Goal: Task Accomplishment & Management: Manage account settings

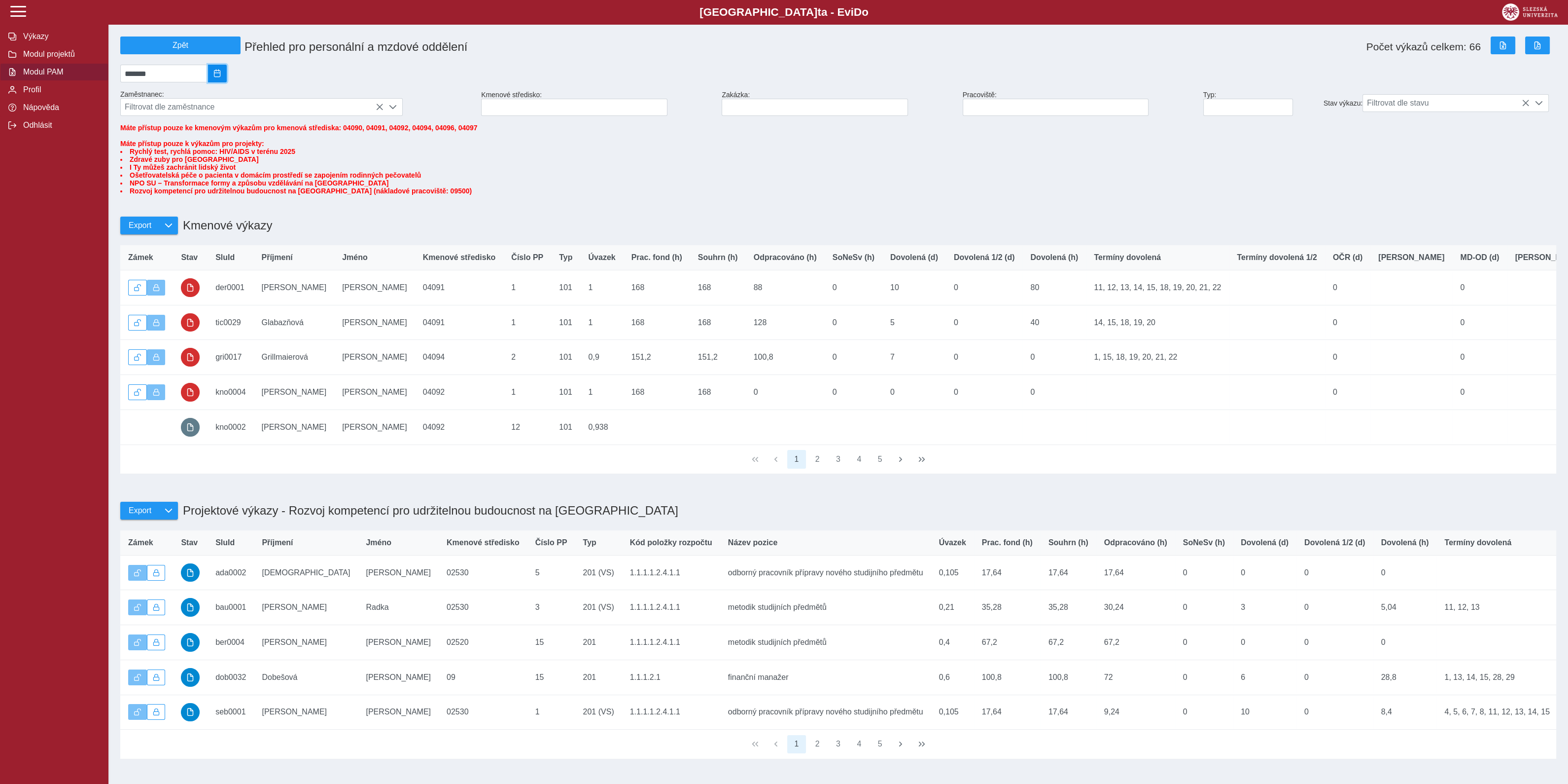
click at [222, 75] on span "2025/08" at bounding box center [217, 74] width 8 height 8
click at [217, 165] on span "Zář" at bounding box center [207, 159] width 33 height 17
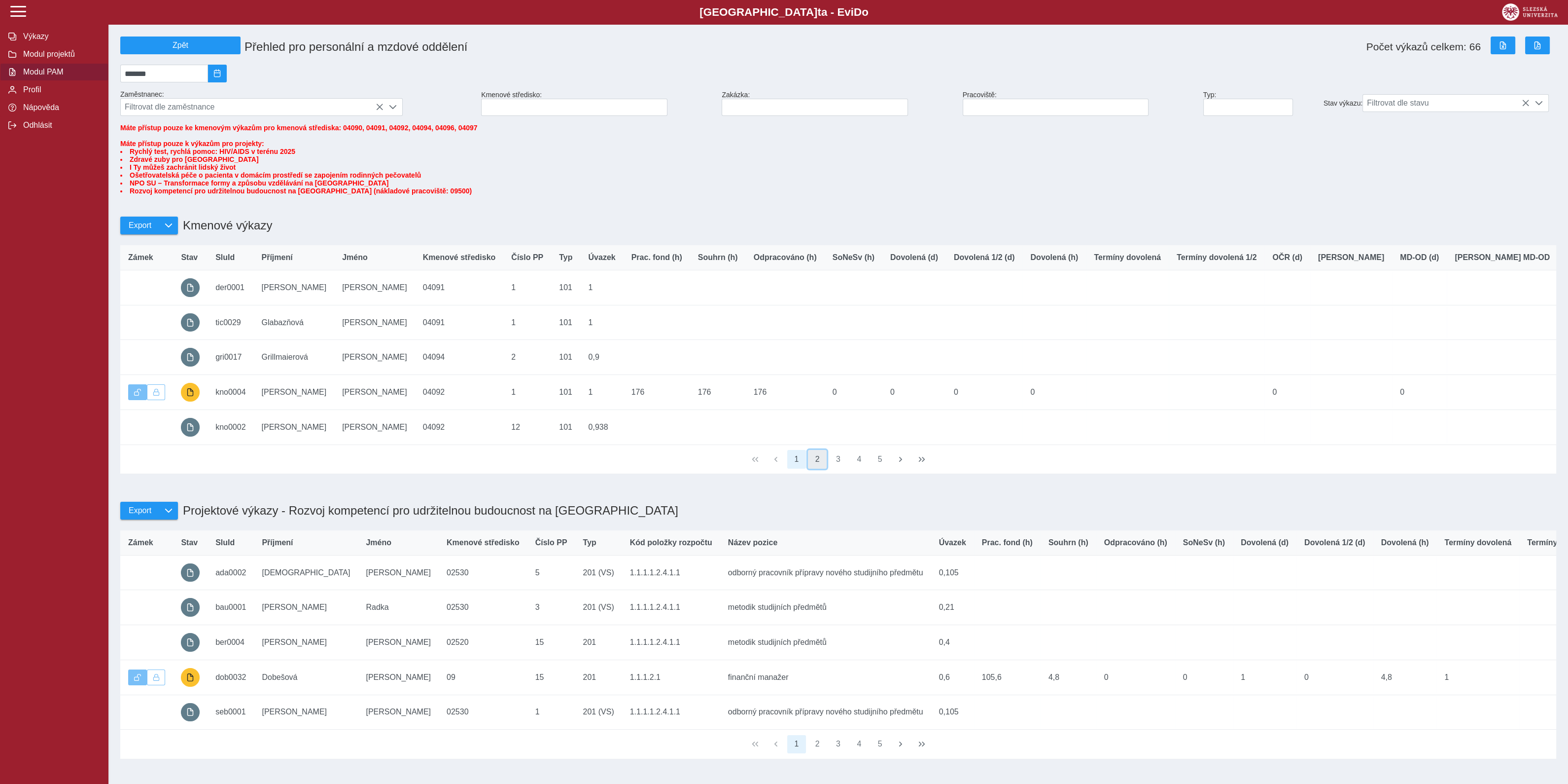
click at [818, 468] on button "2" at bounding box center [817, 459] width 19 height 19
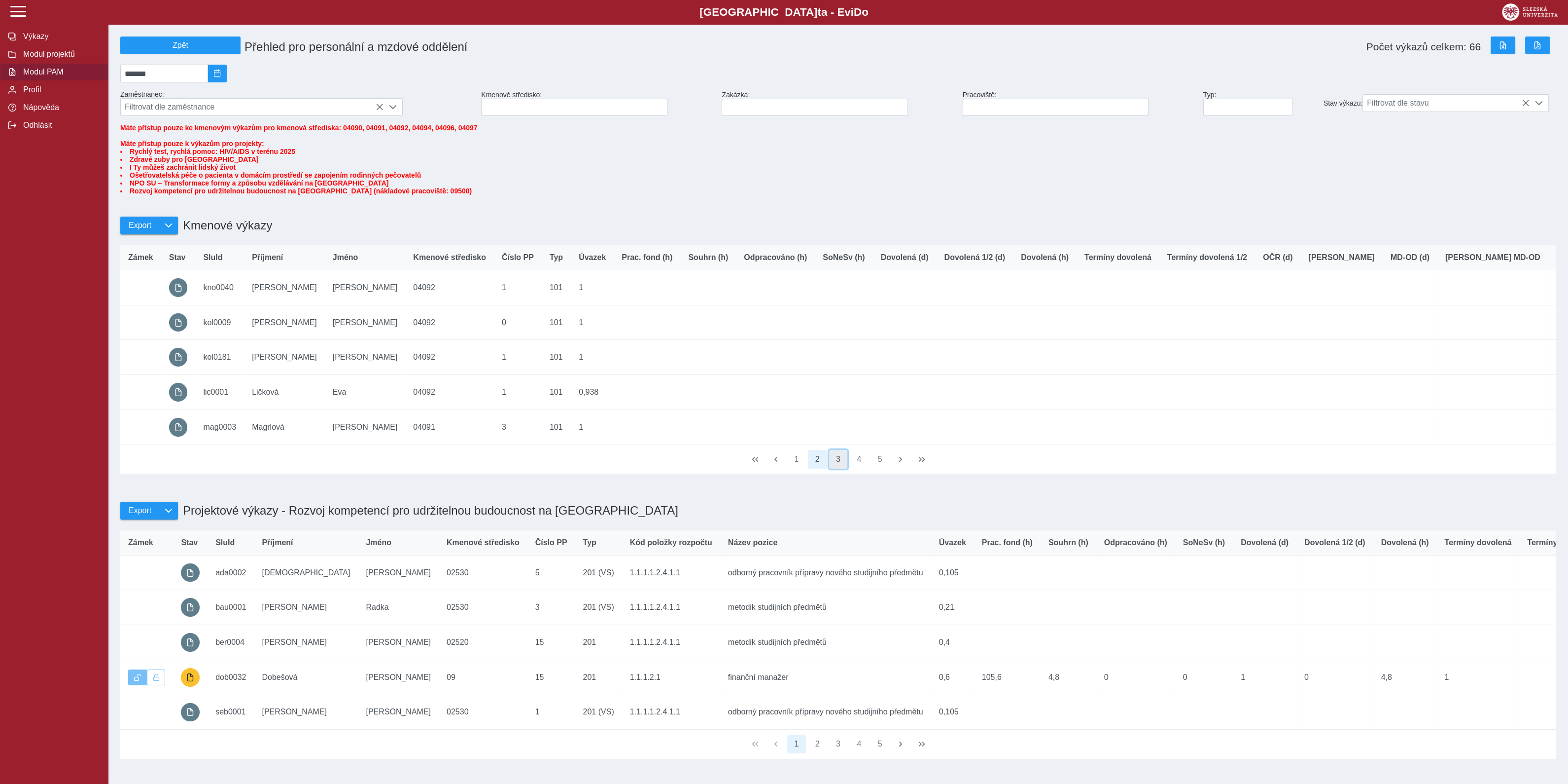
click at [836, 468] on button "3" at bounding box center [838, 459] width 19 height 19
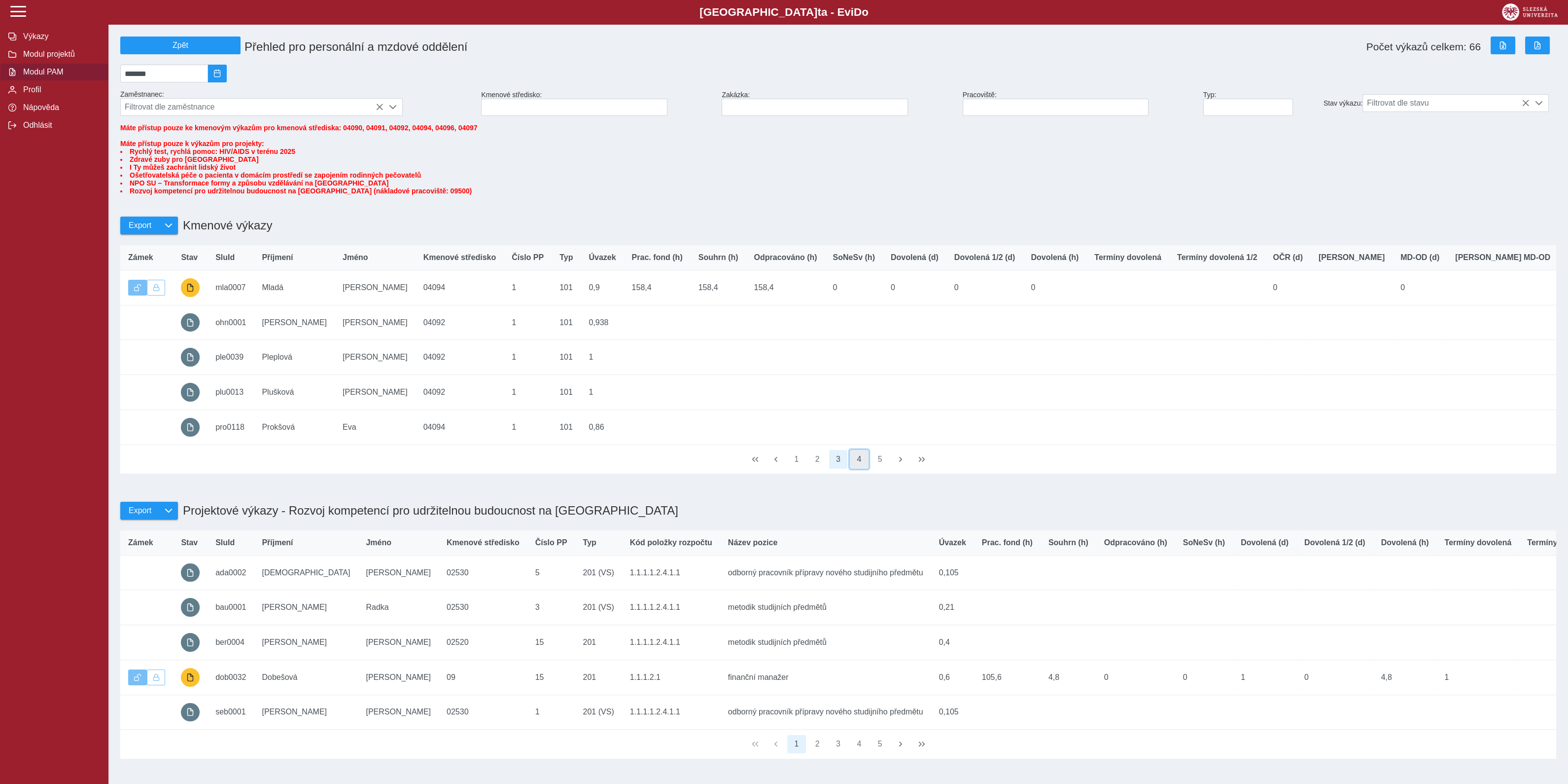
click at [861, 468] on button "4" at bounding box center [859, 459] width 19 height 19
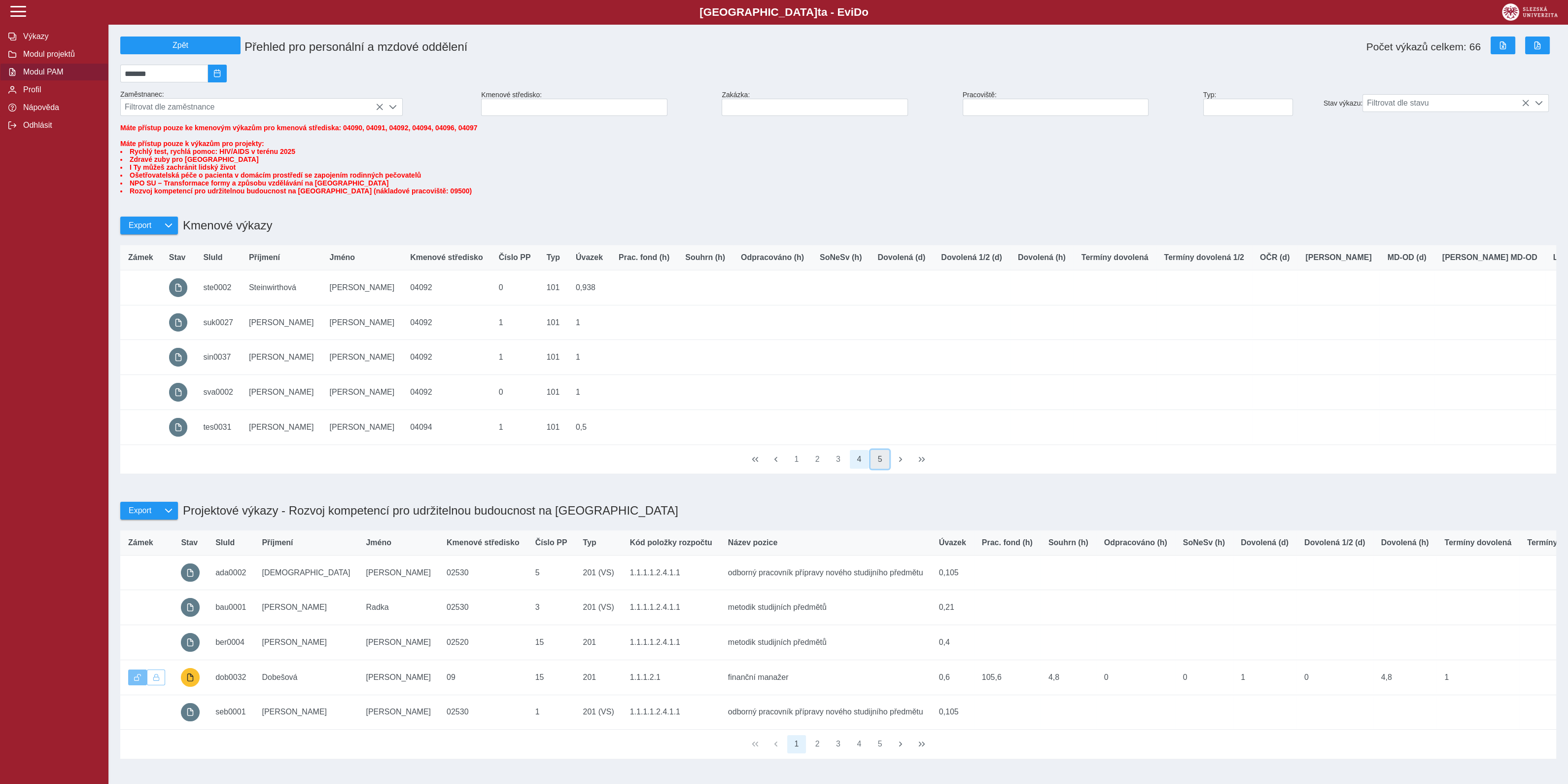
click at [883, 468] on button "5" at bounding box center [880, 459] width 19 height 19
click at [795, 468] on button "1" at bounding box center [796, 459] width 19 height 19
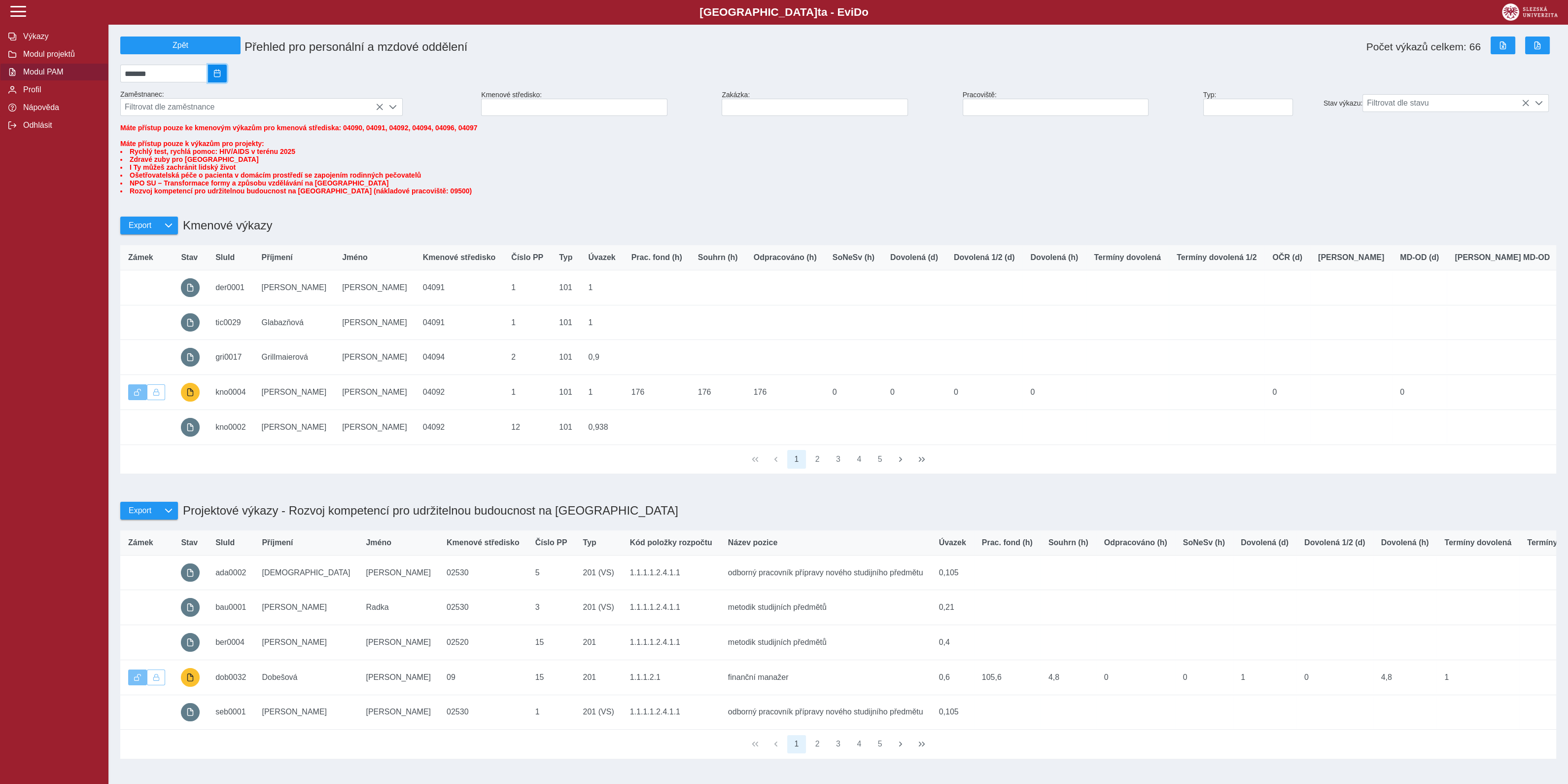
click at [222, 75] on span "2025/09" at bounding box center [217, 74] width 8 height 8
click at [180, 167] on span "Srp" at bounding box center [173, 159] width 33 height 17
type input "*******"
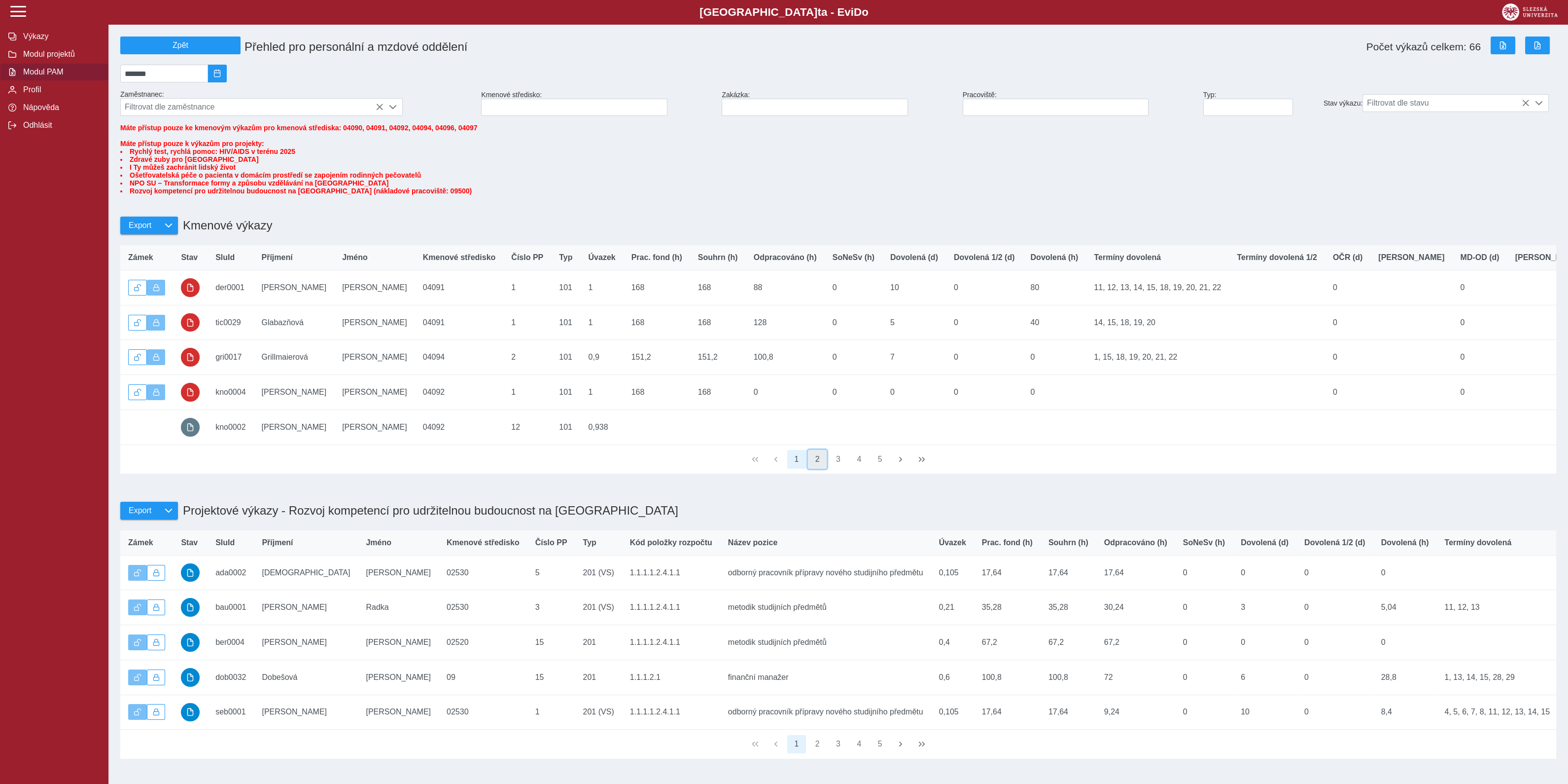
click at [816, 468] on button "2" at bounding box center [817, 459] width 19 height 19
click at [842, 468] on button "3" at bounding box center [838, 459] width 19 height 19
click at [857, 468] on button "4" at bounding box center [859, 459] width 19 height 19
click at [877, 468] on button "5" at bounding box center [880, 459] width 19 height 19
click at [796, 468] on button "1" at bounding box center [796, 459] width 19 height 19
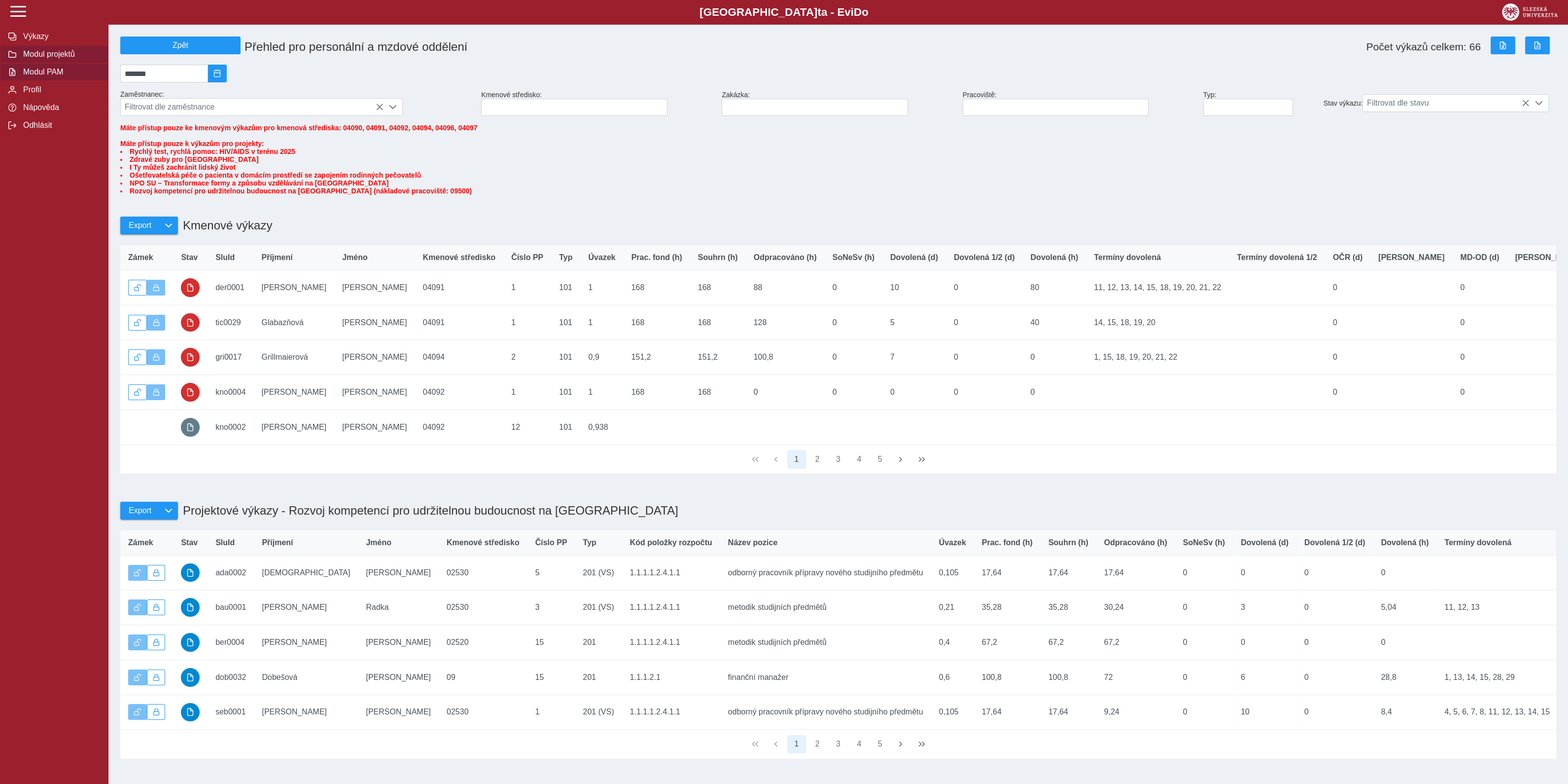
click at [46, 56] on span "Modul projektů" at bounding box center [60, 54] width 80 height 9
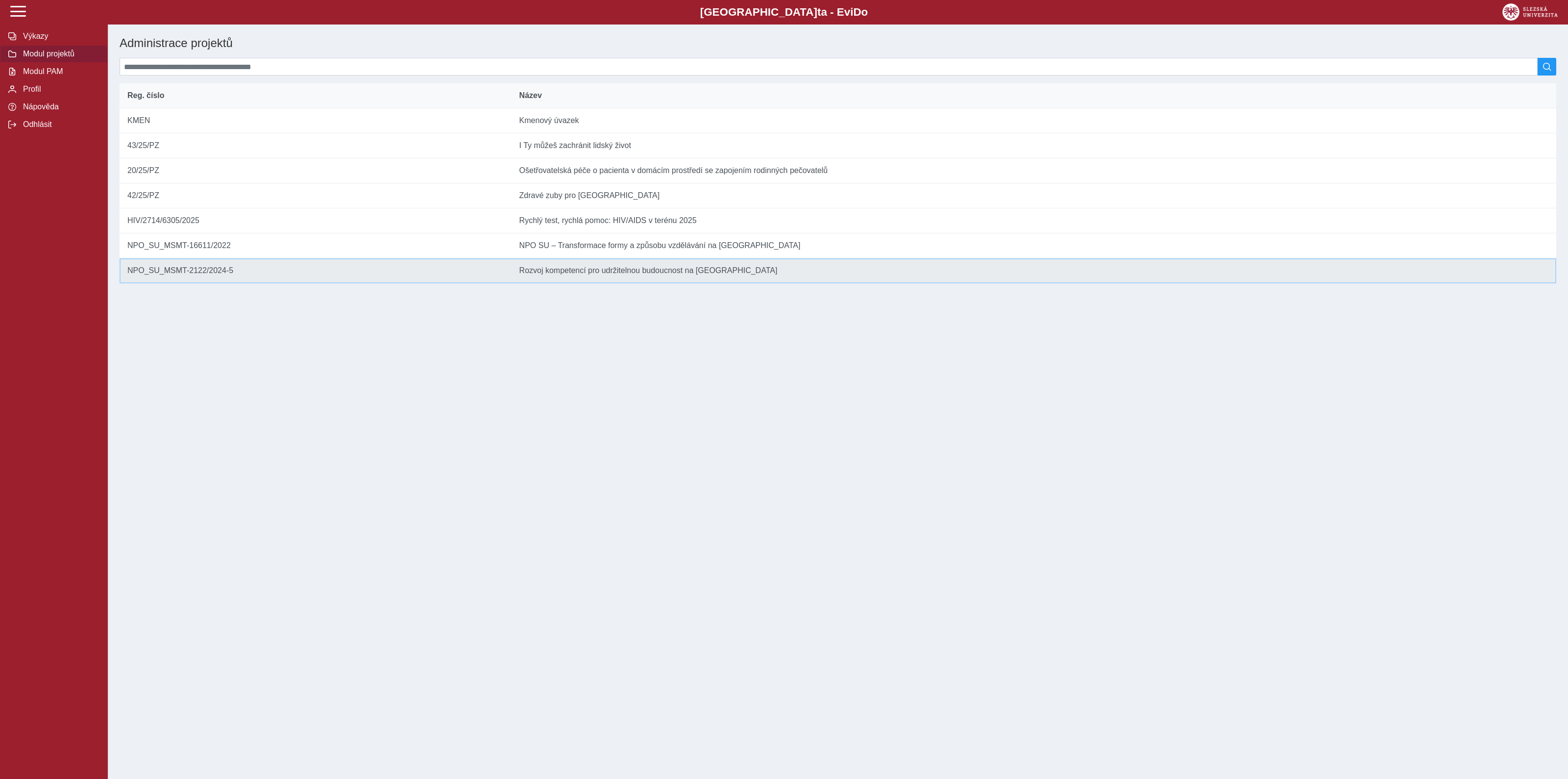
click at [588, 282] on td "Název Rozvoj kompetencí pro udržitelnou budoucnost na [GEOGRAPHIC_DATA] v [GEOG…" at bounding box center [1034, 271] width 1045 height 25
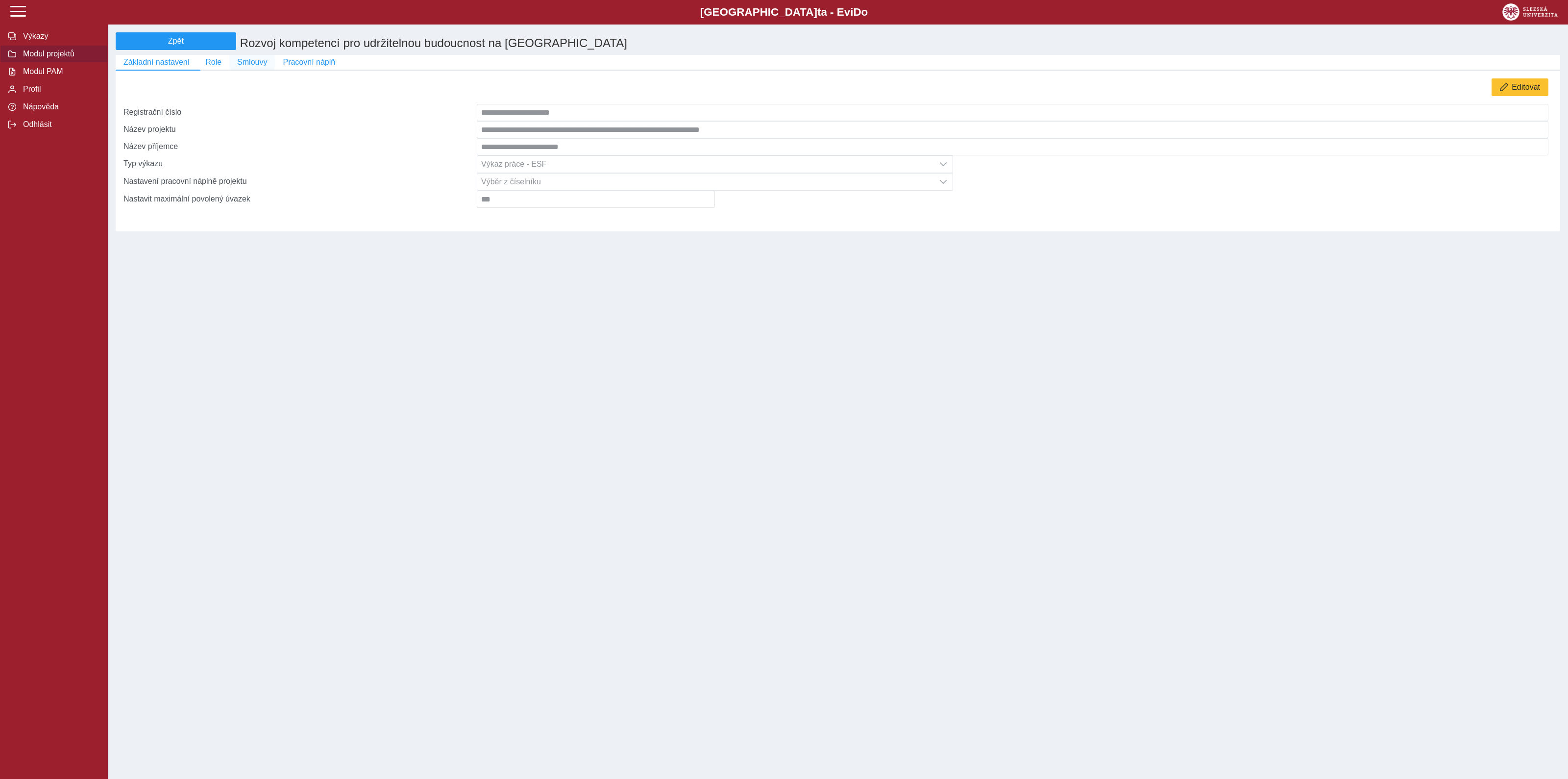
click at [243, 64] on span "Smlouvy" at bounding box center [252, 62] width 30 height 9
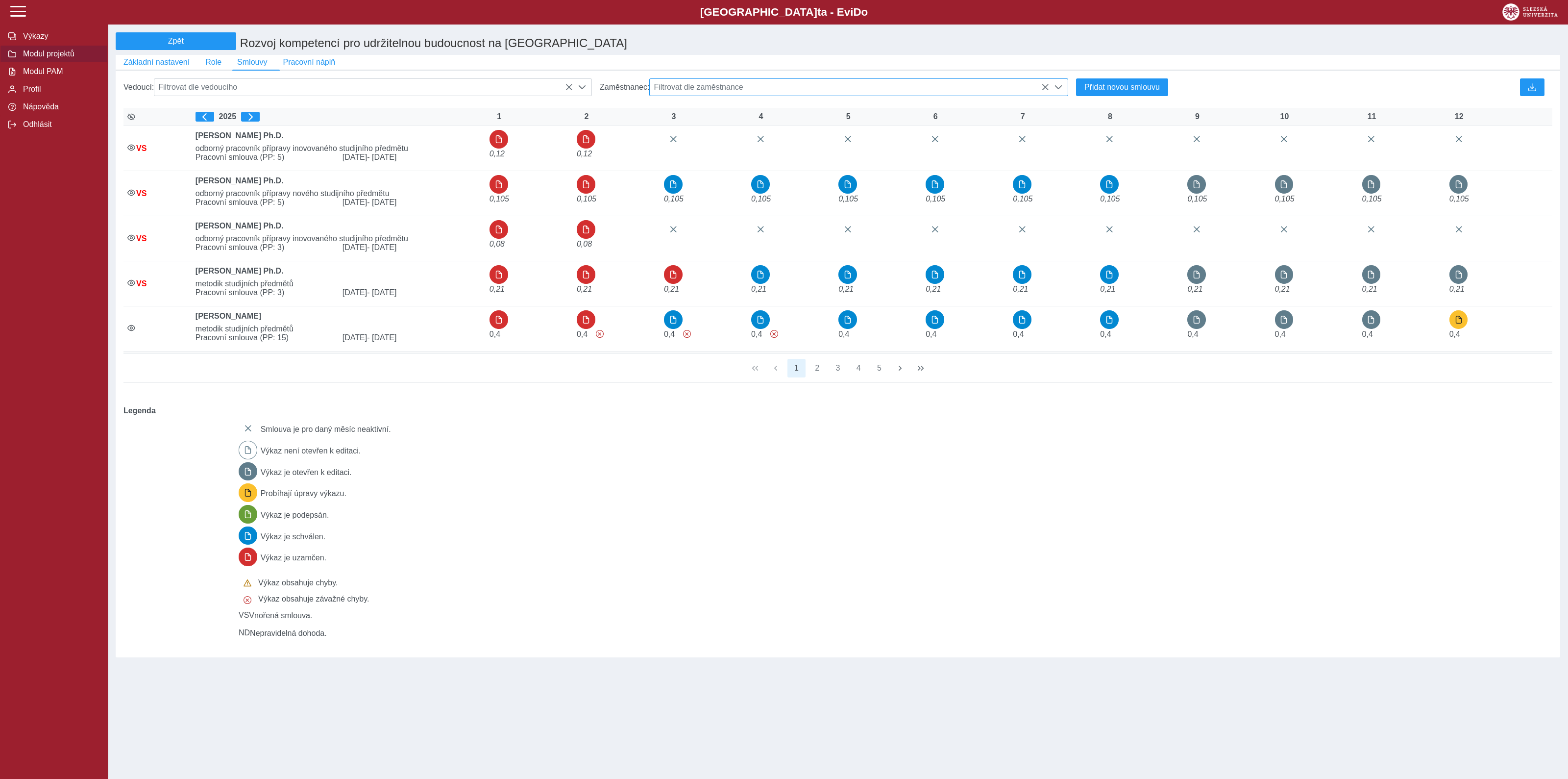
click at [824, 92] on span "Filtrovat dle zaměstnance" at bounding box center [849, 87] width 399 height 17
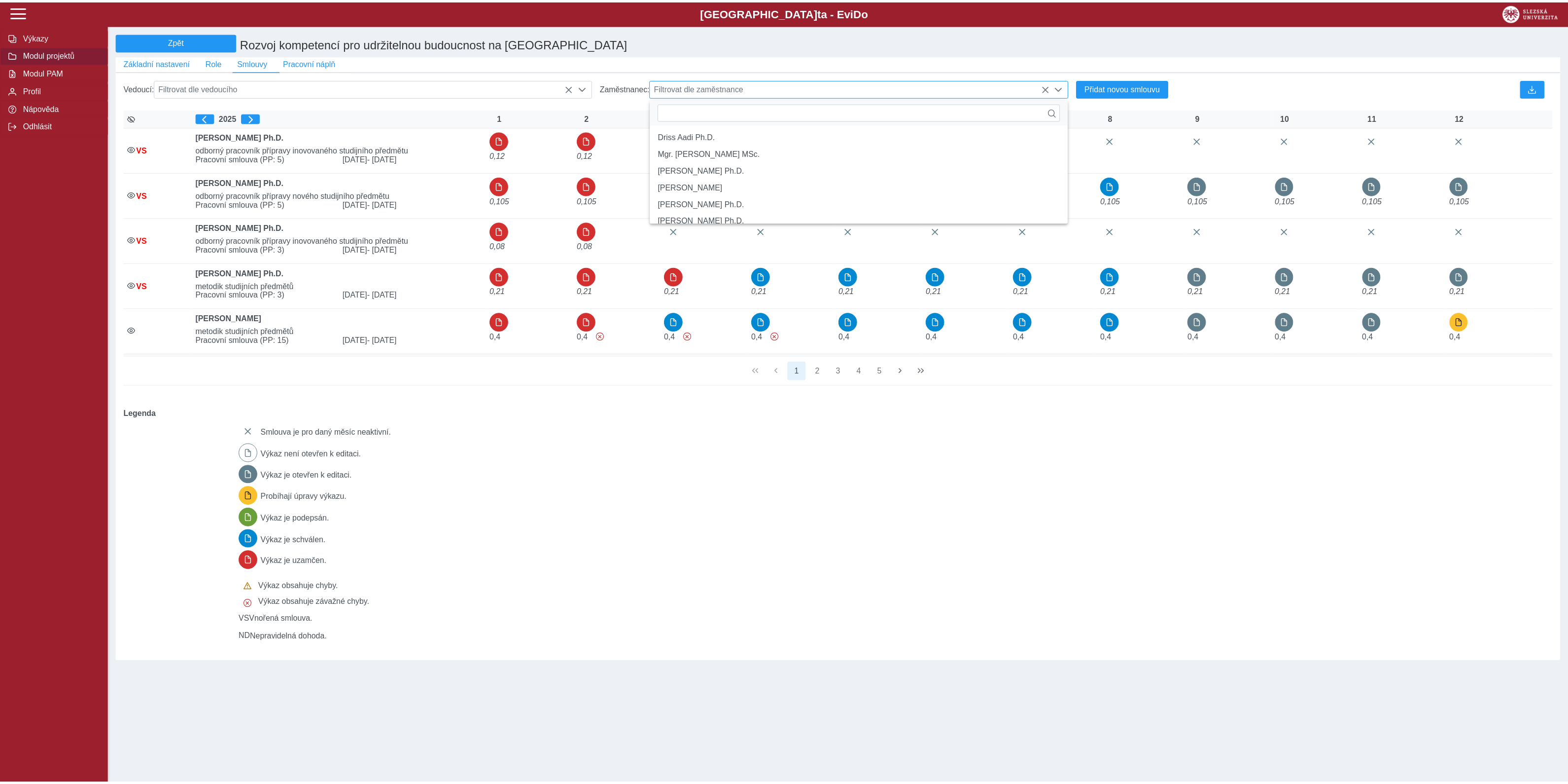
scroll to position [7, 42]
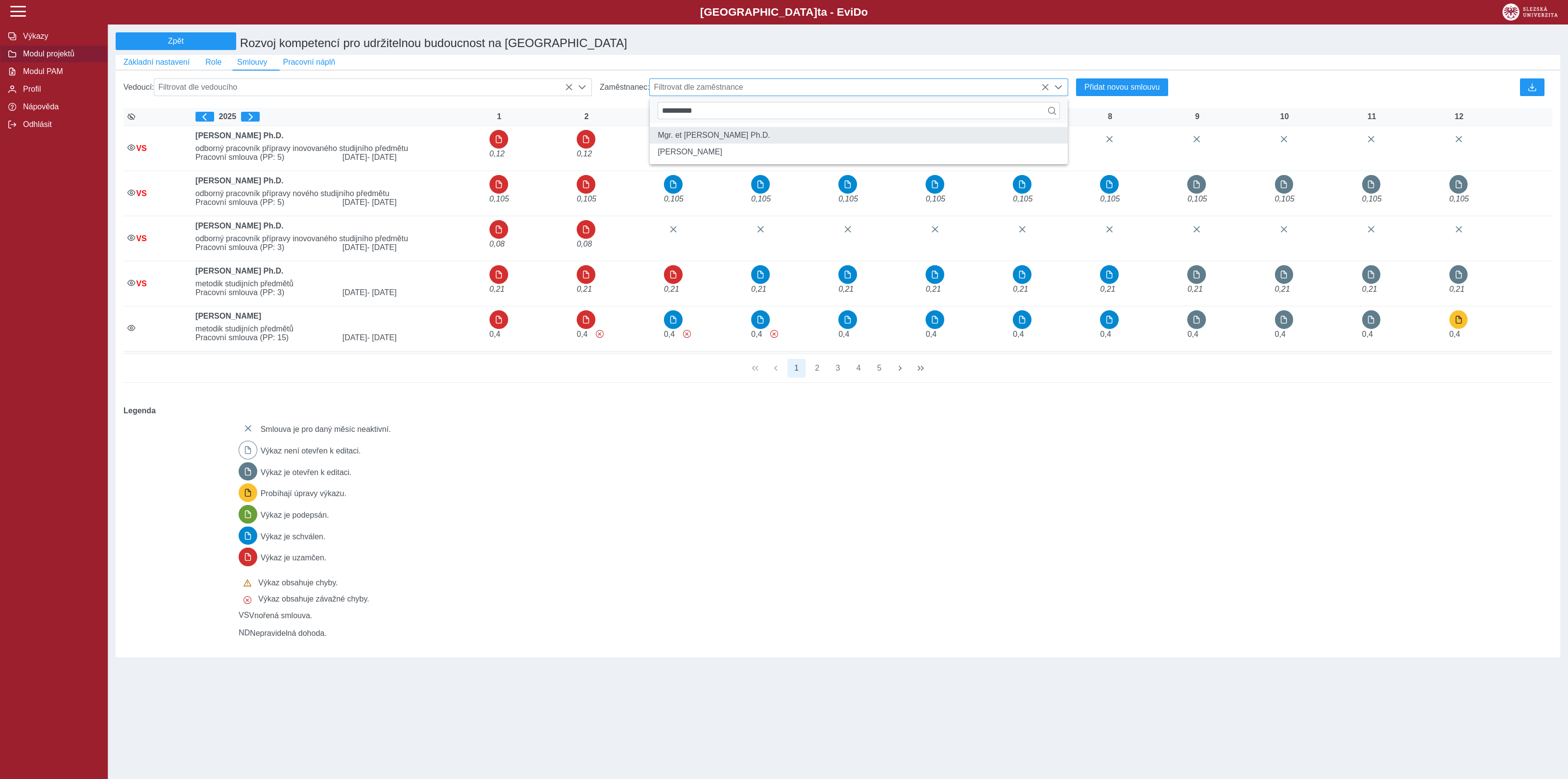
type input "**********"
click at [743, 140] on li "Mgr. et [PERSON_NAME] Ph.D." at bounding box center [858, 135] width 418 height 17
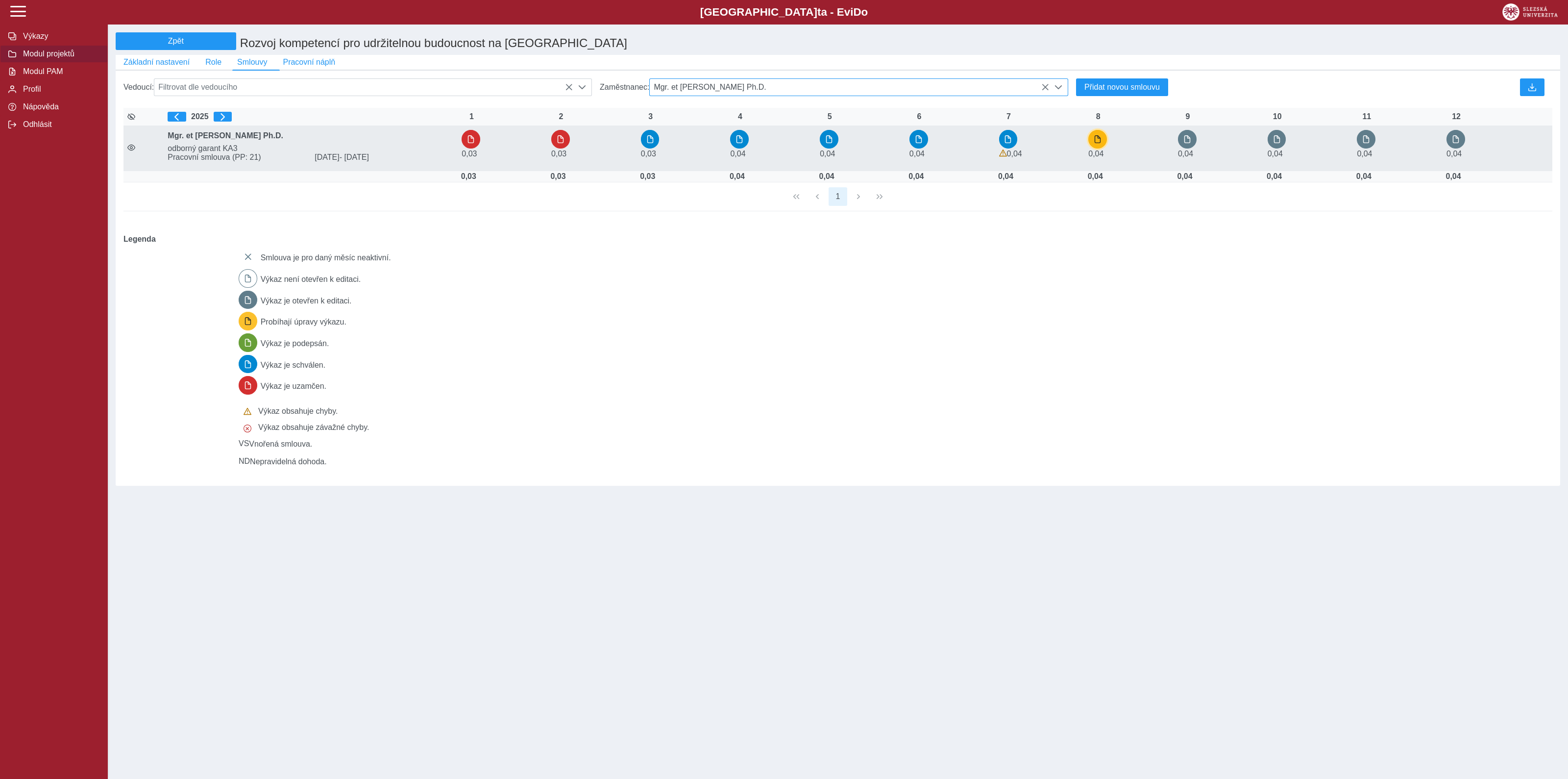
click at [1100, 143] on span "button" at bounding box center [1098, 139] width 8 height 8
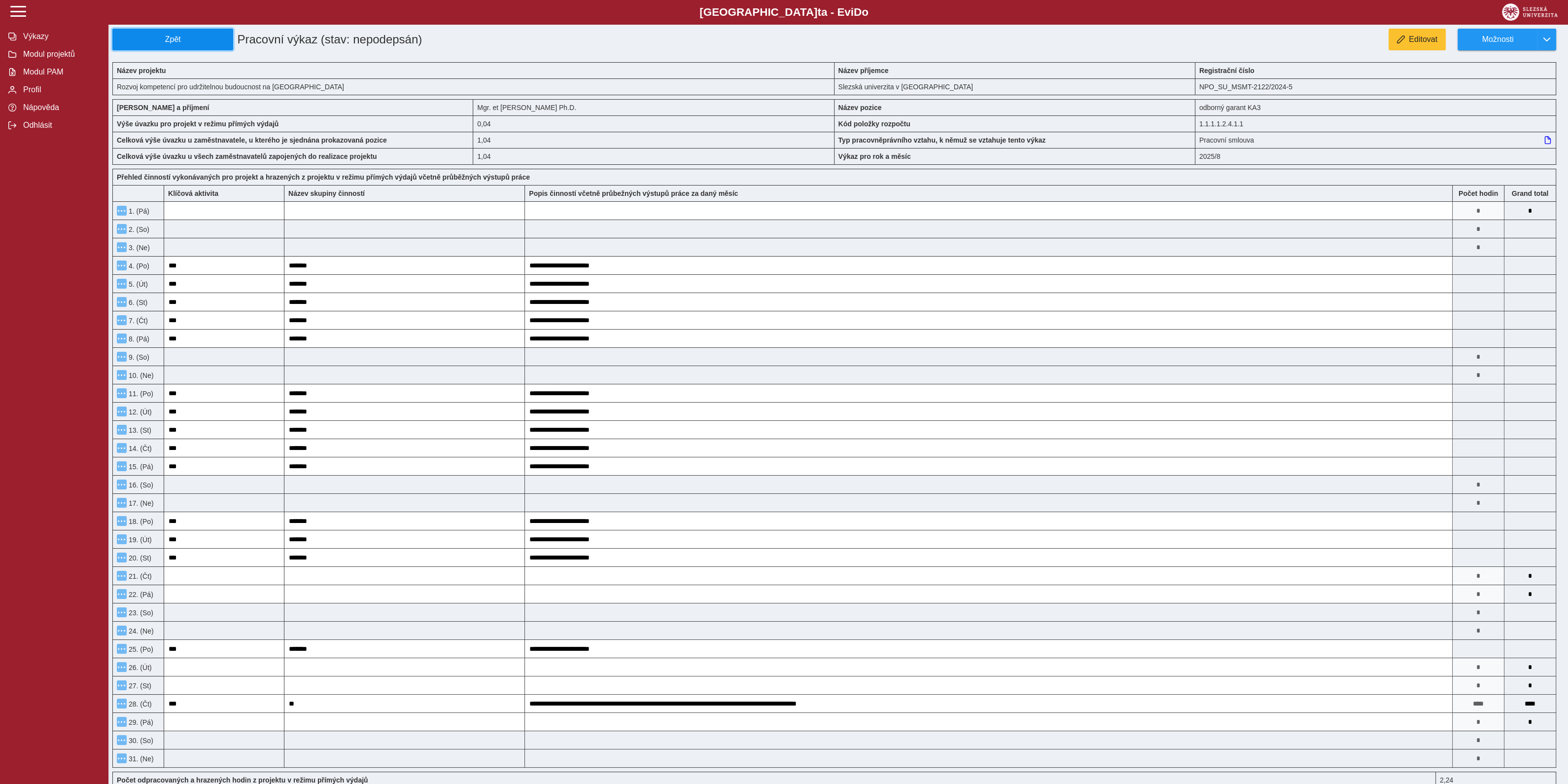
click at [183, 38] on span "Zpět" at bounding box center [173, 39] width 112 height 9
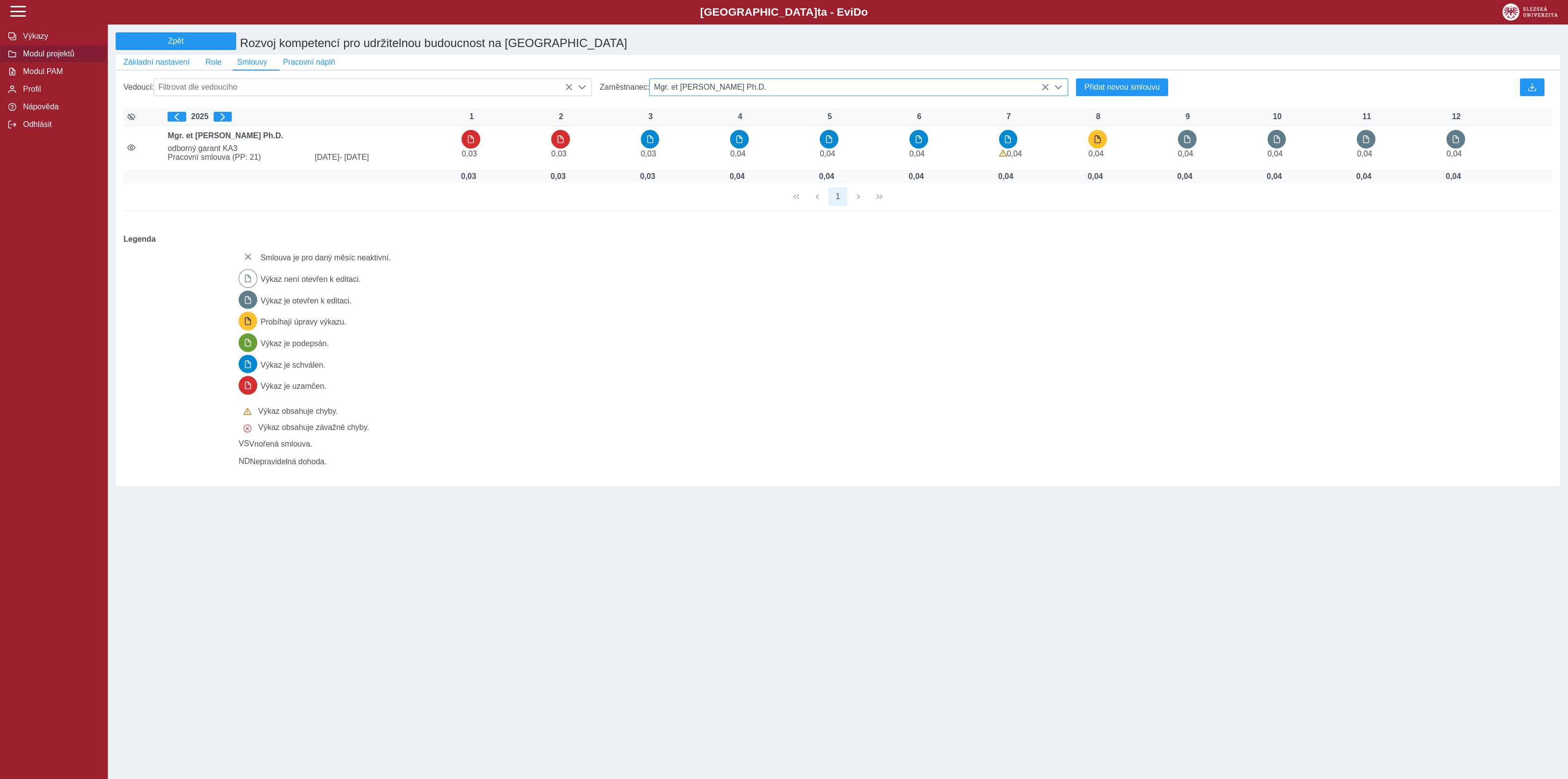
click at [1047, 91] on icon at bounding box center [1046, 87] width 8 height 8
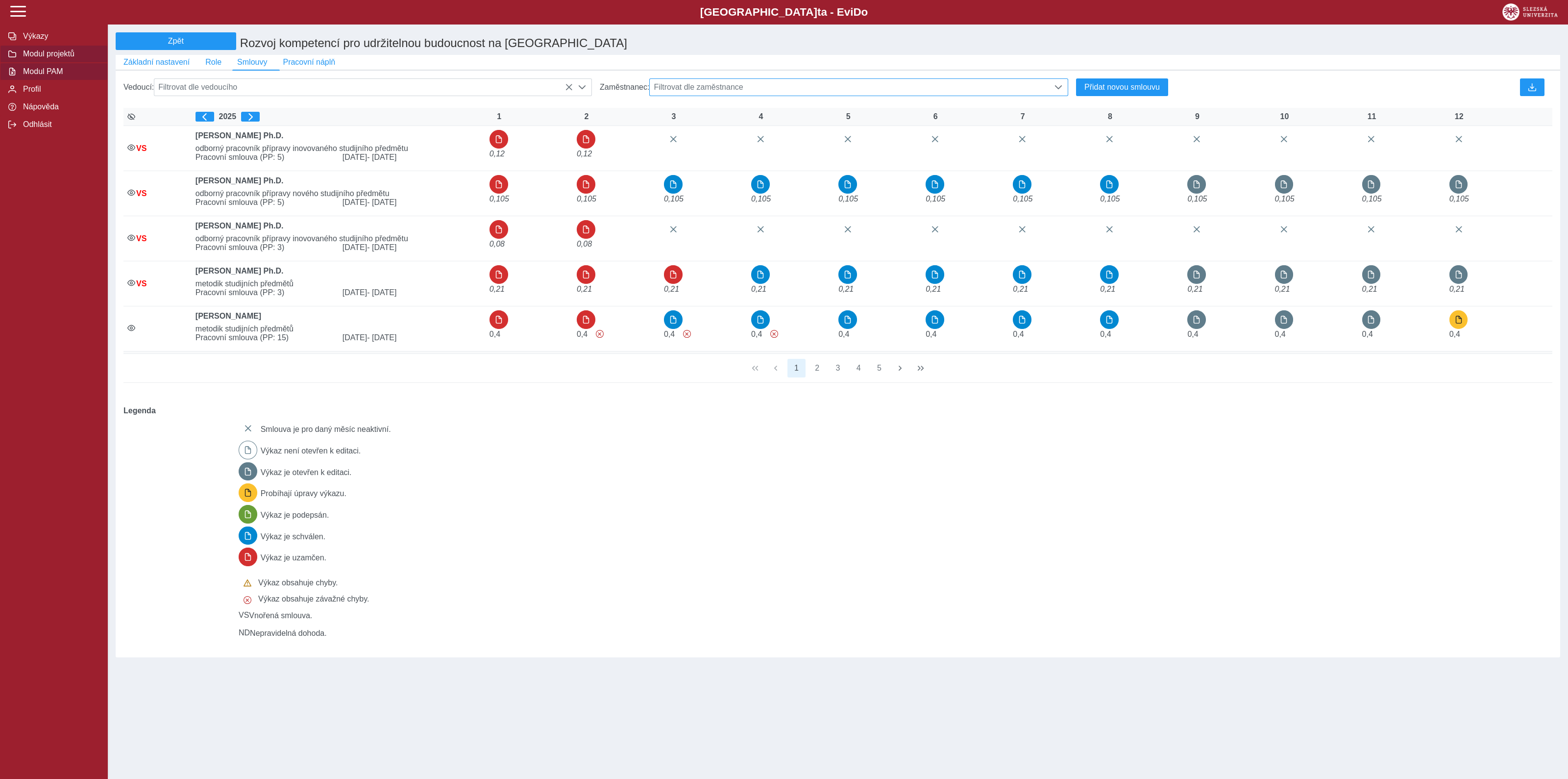
click at [51, 74] on span "Modul PAM" at bounding box center [59, 71] width 79 height 9
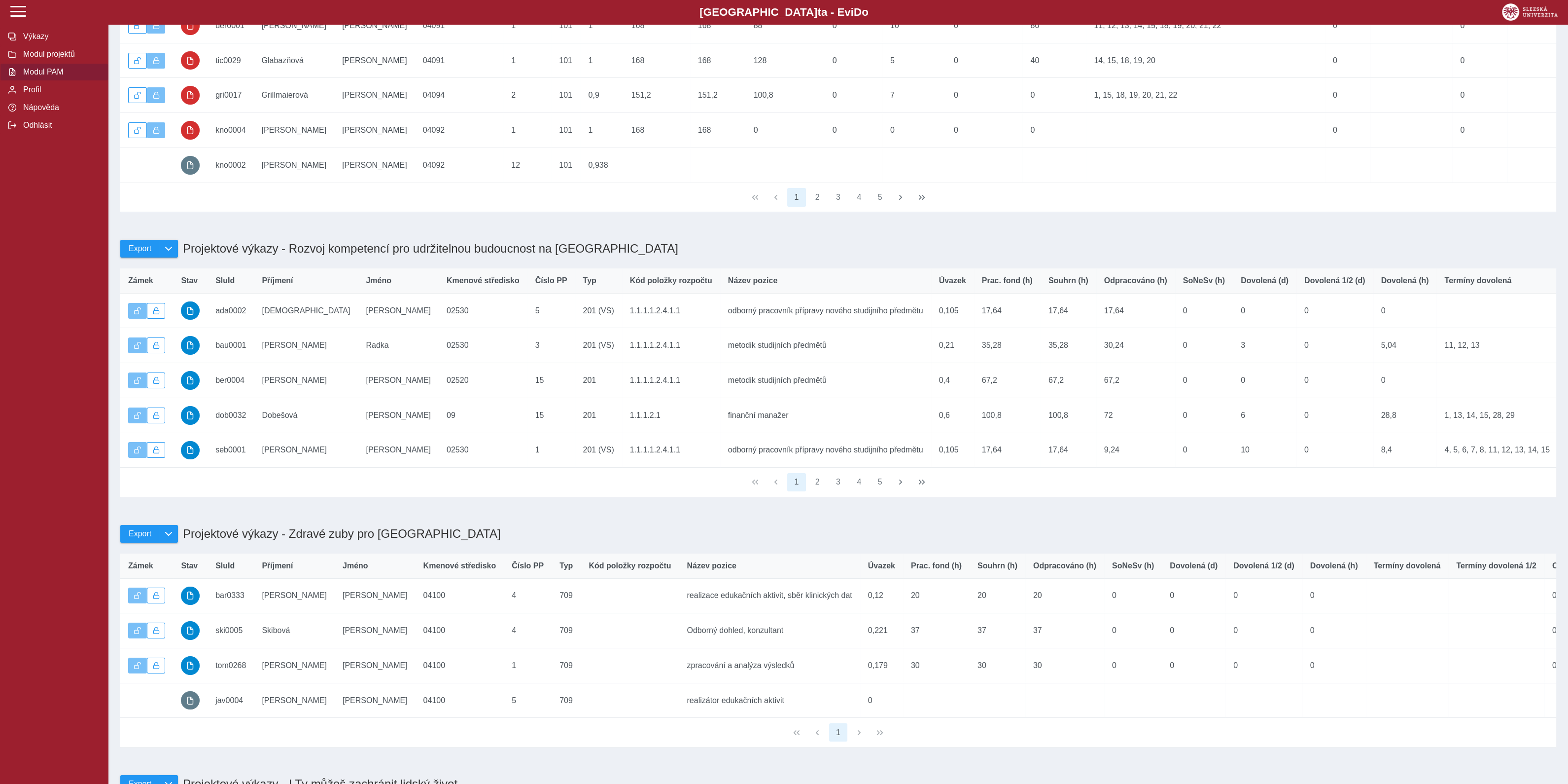
scroll to position [308, 0]
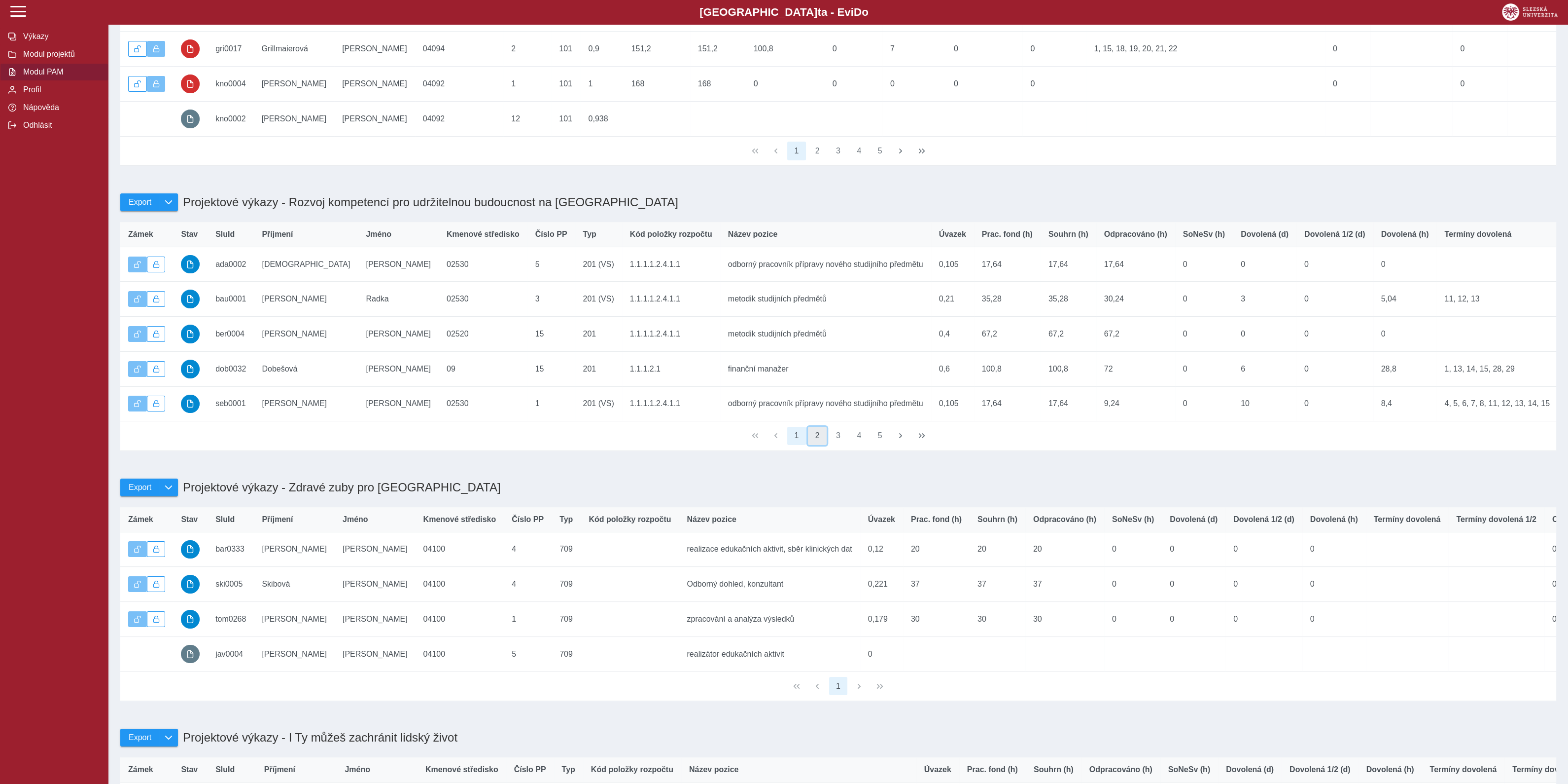
click at [818, 445] on button "2" at bounding box center [817, 436] width 19 height 19
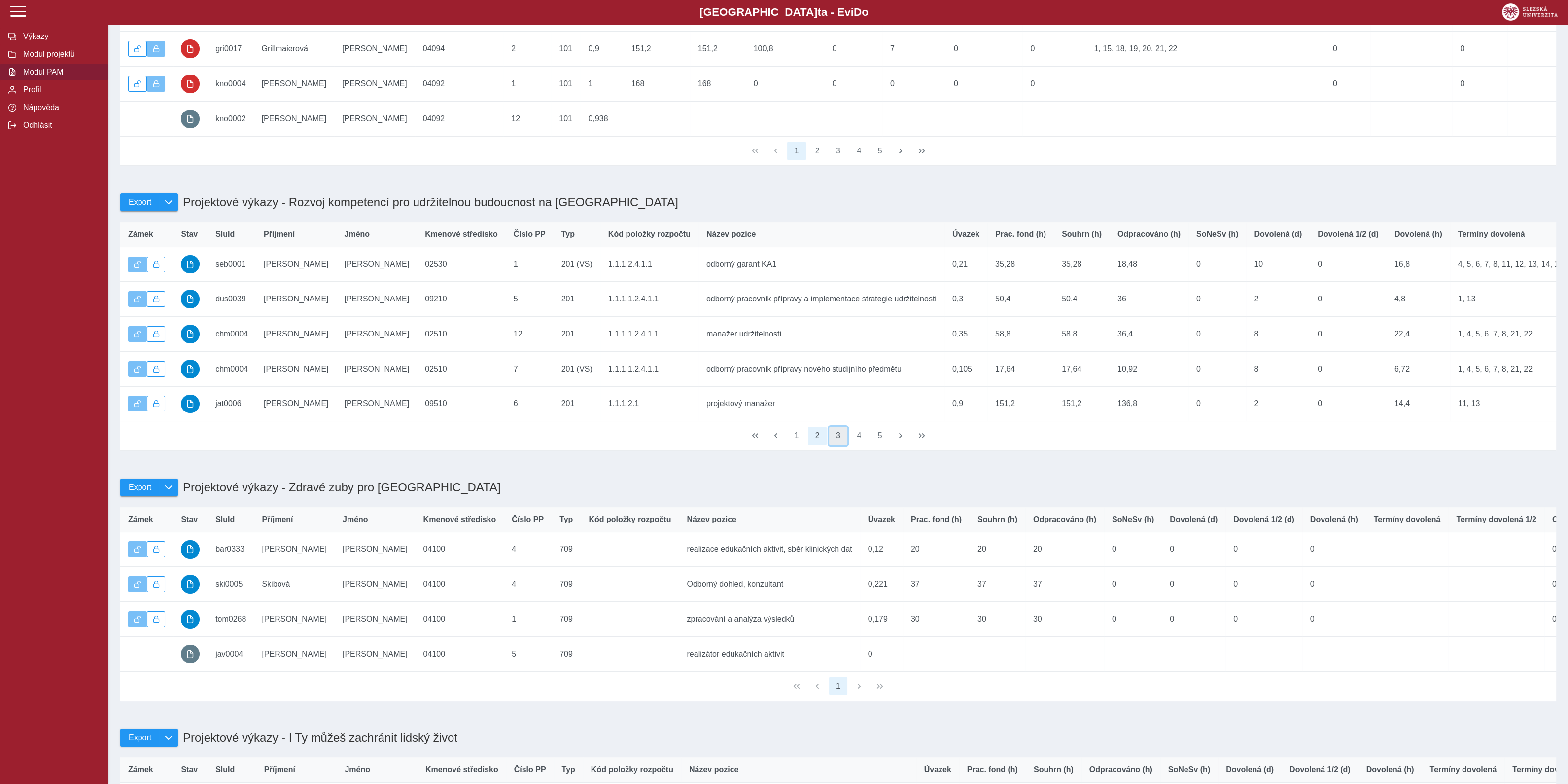
click at [838, 445] on button "3" at bounding box center [838, 436] width 19 height 19
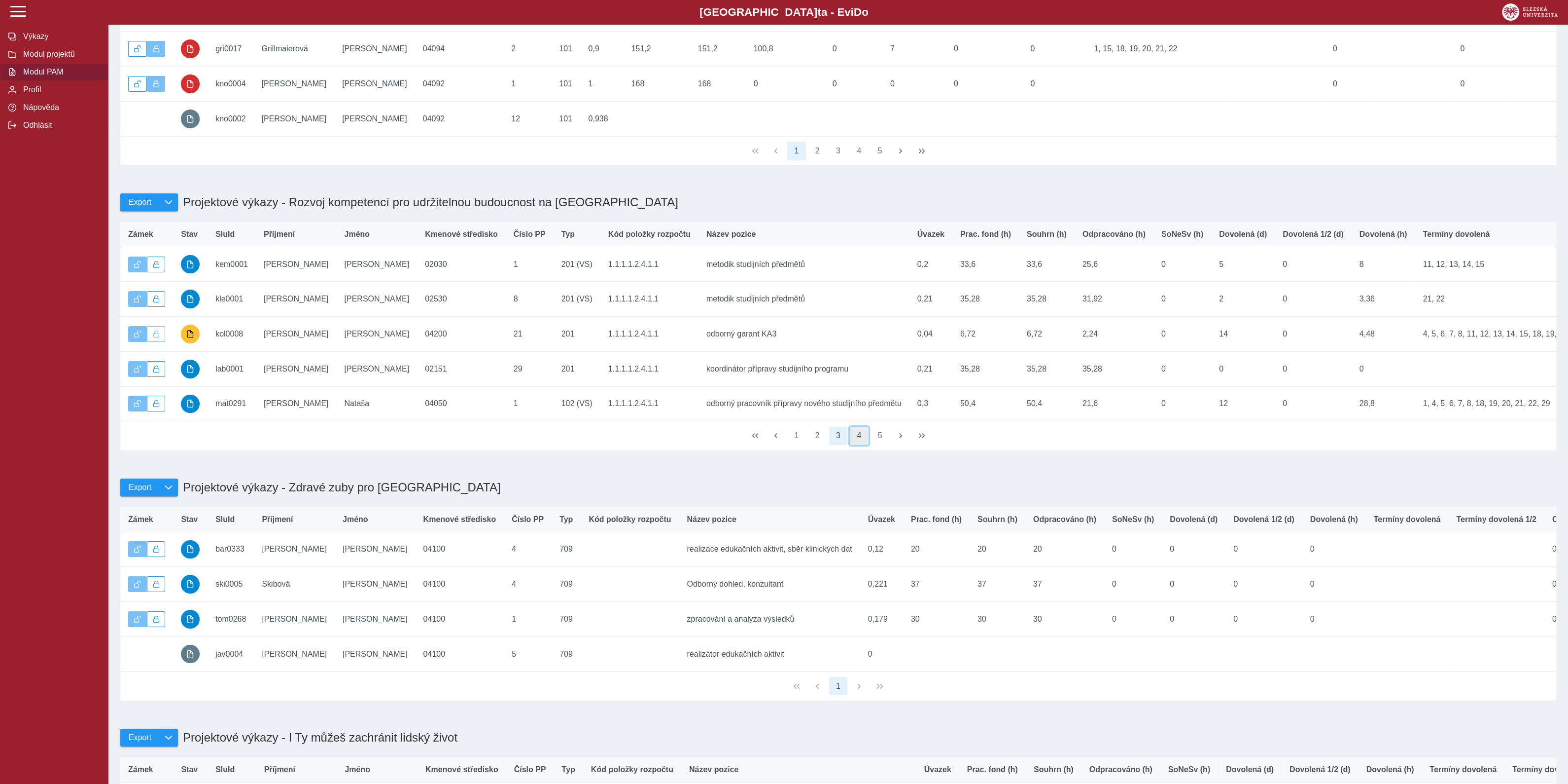
click at [859, 445] on button "4" at bounding box center [859, 436] width 19 height 19
click at [857, 445] on button "5" at bounding box center [859, 436] width 19 height 19
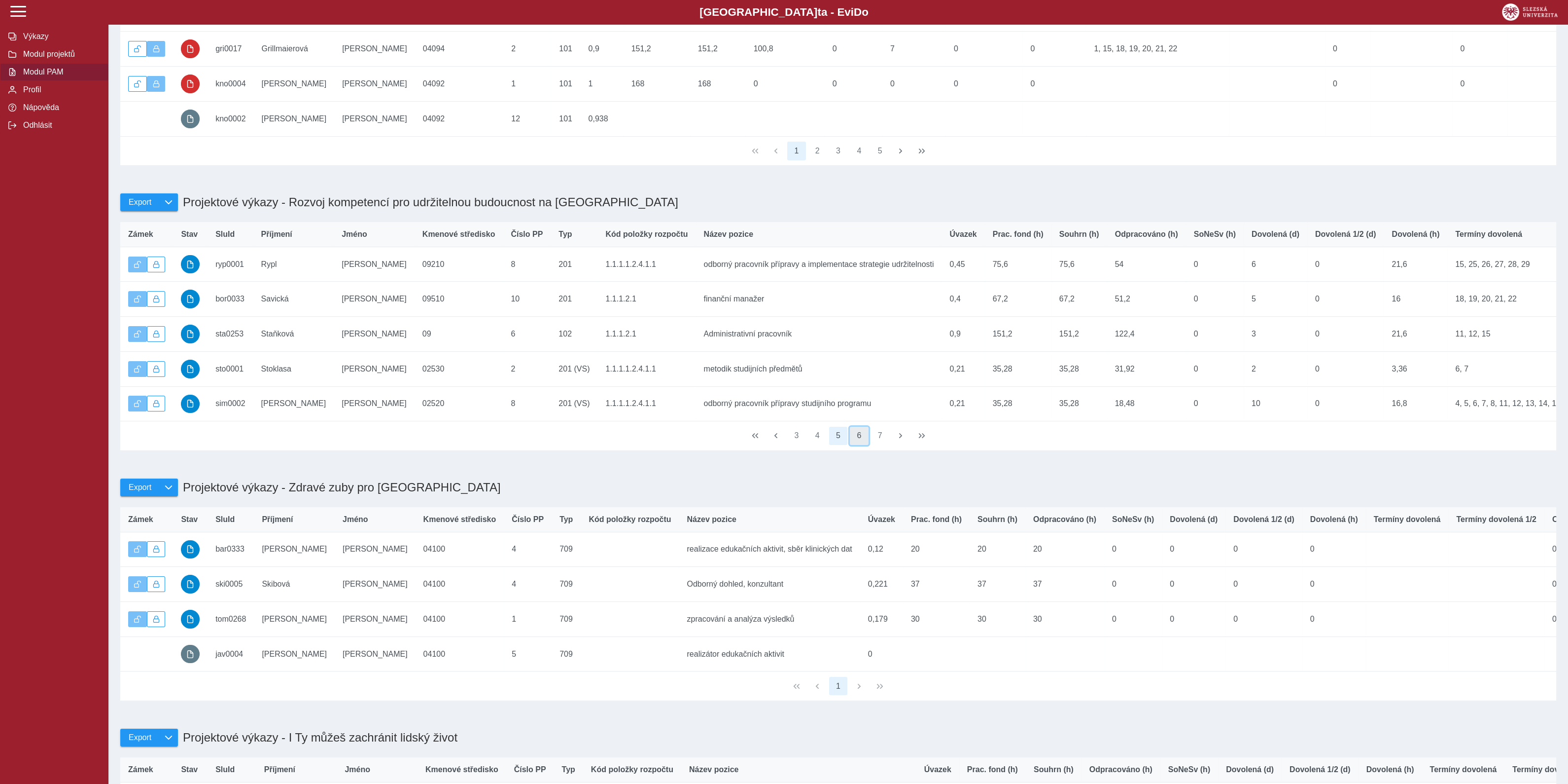
click at [857, 445] on button "6" at bounding box center [859, 436] width 19 height 19
click at [882, 445] on button "7" at bounding box center [880, 436] width 19 height 19
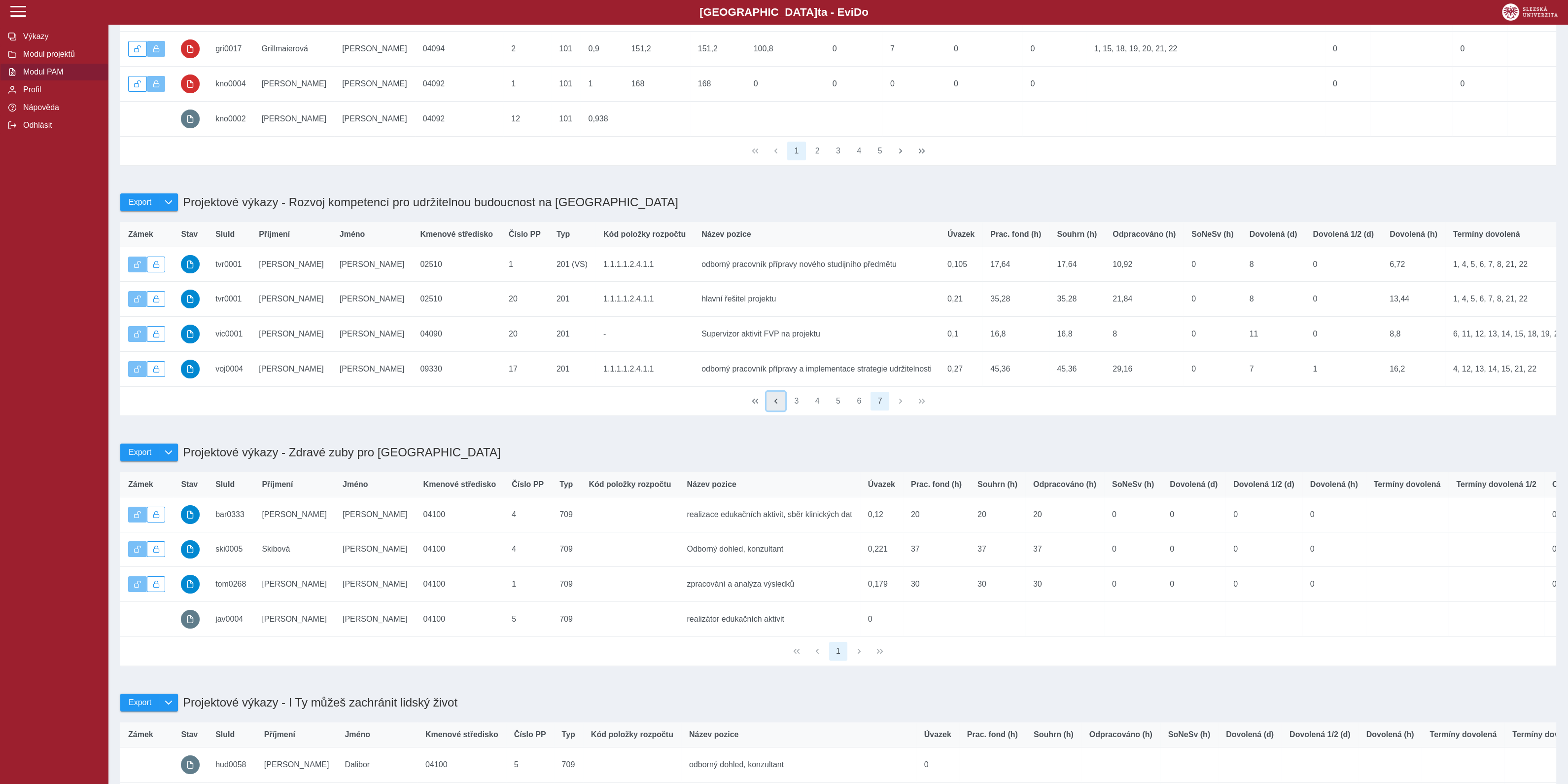
click at [774, 405] on span "button" at bounding box center [776, 401] width 8 height 8
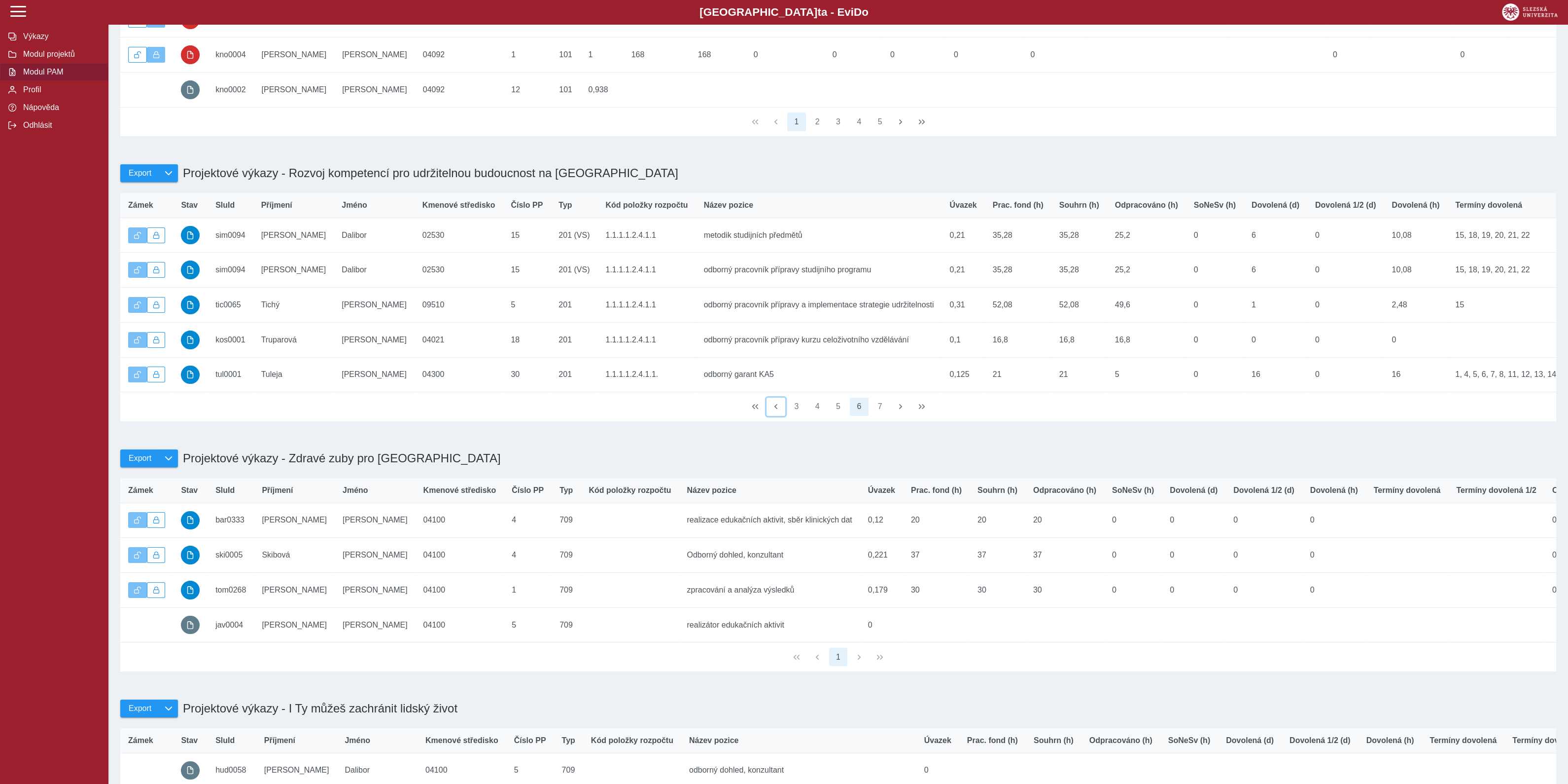
scroll to position [184, 0]
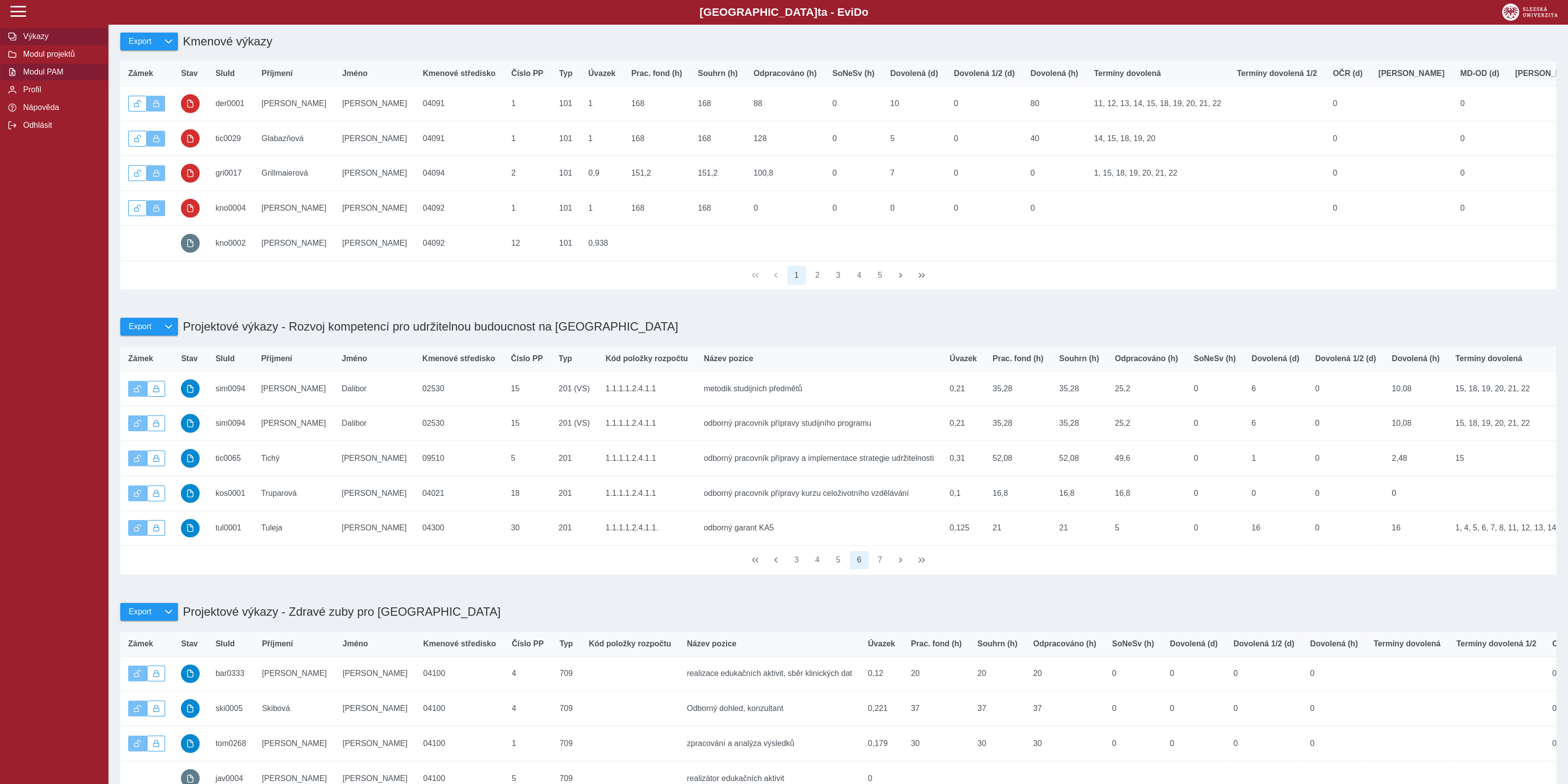
click at [40, 34] on span "Výkazy" at bounding box center [60, 37] width 80 height 9
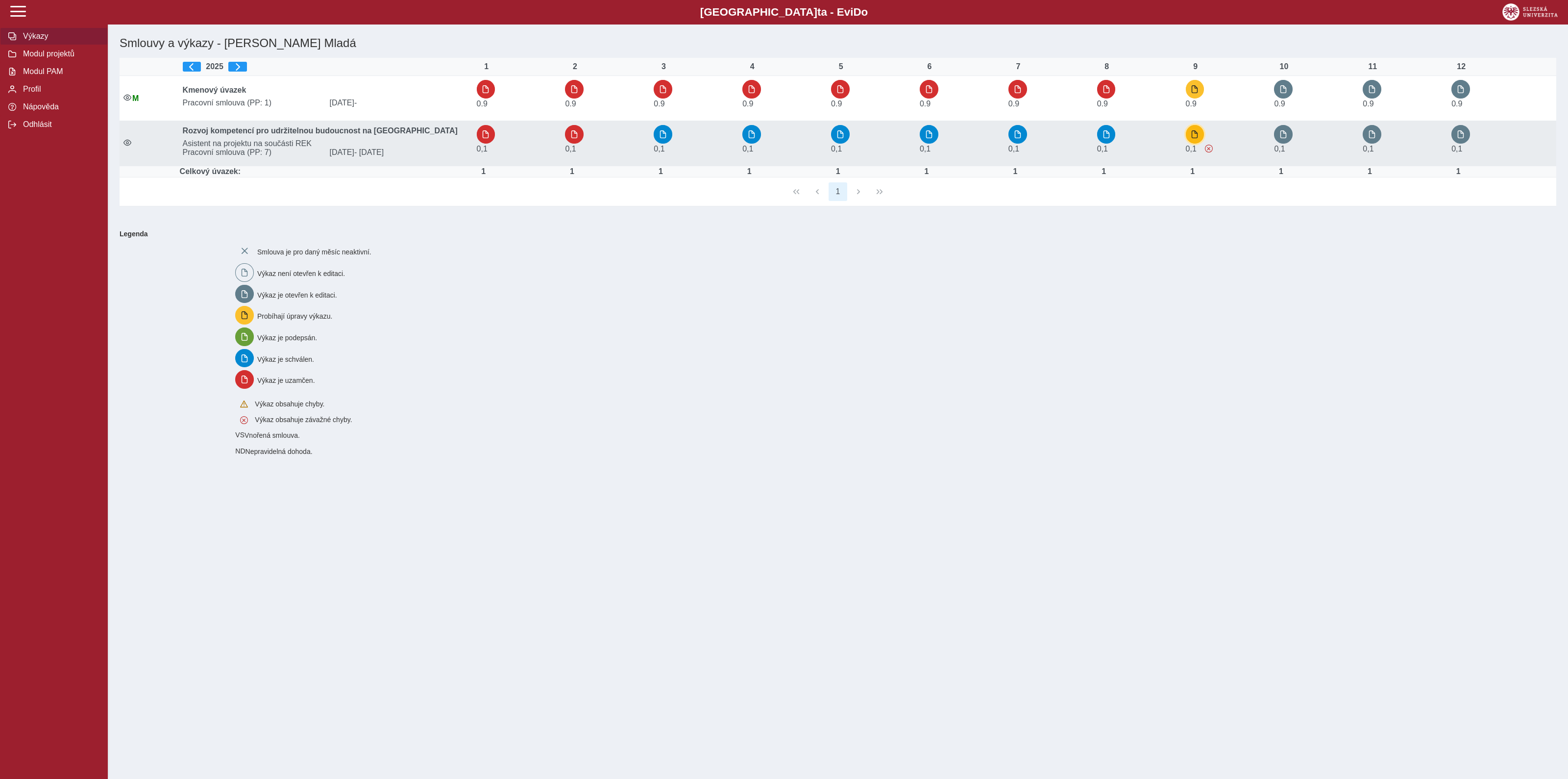
click at [1197, 138] on span "button" at bounding box center [1195, 135] width 8 height 8
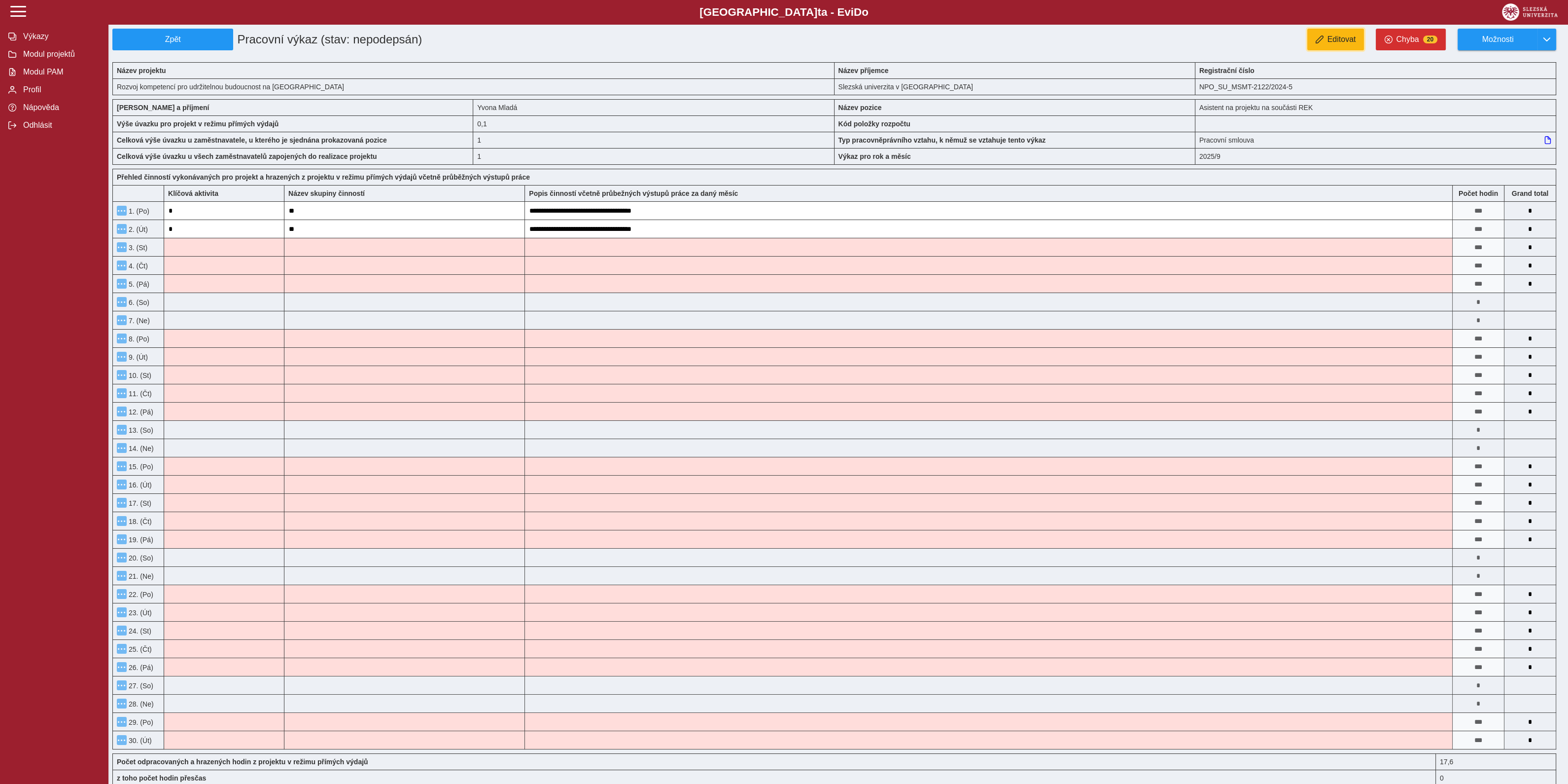
click at [1341, 35] on span "Editovat" at bounding box center [1341, 39] width 28 height 9
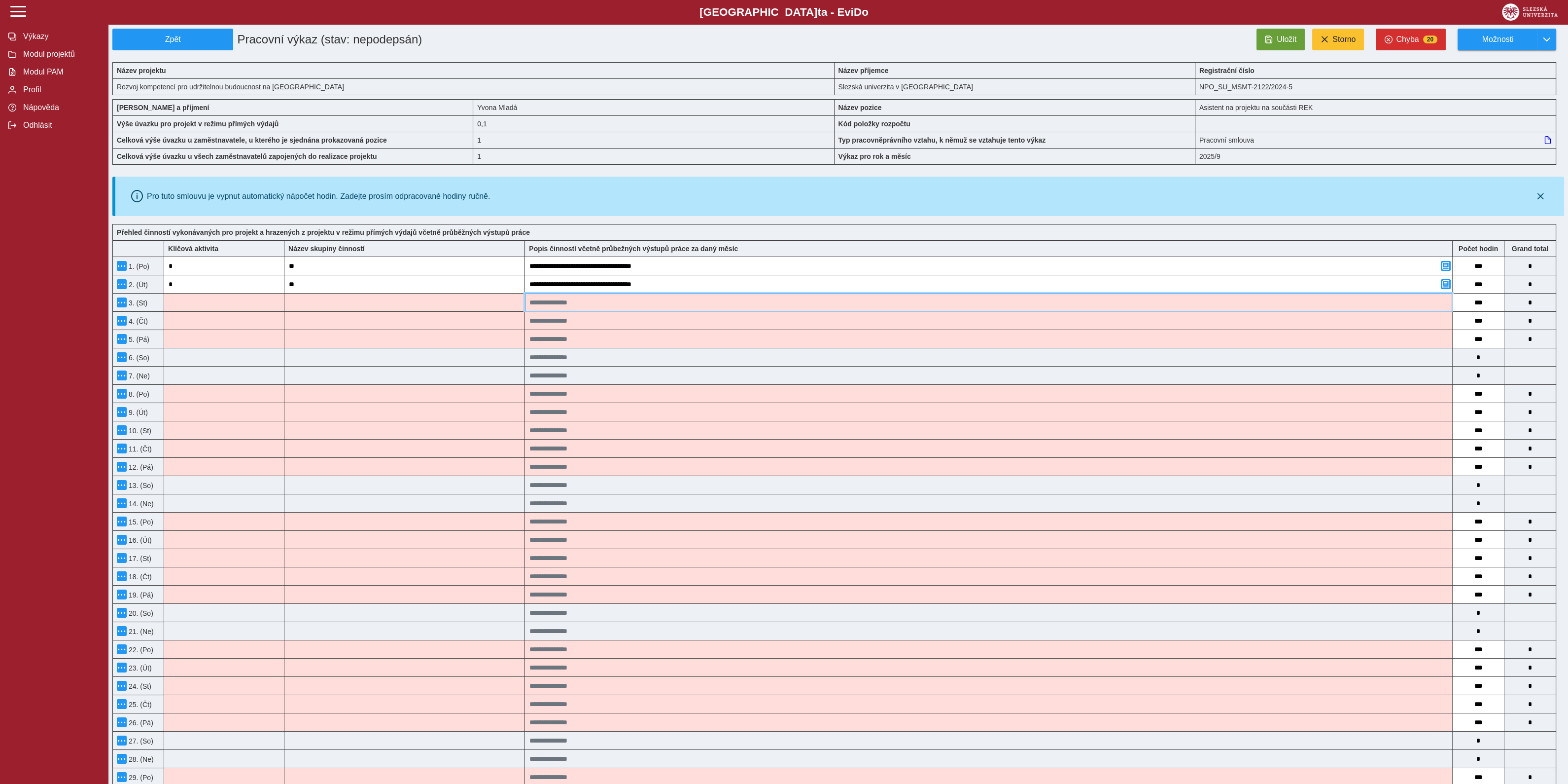
click at [569, 303] on input at bounding box center [988, 301] width 927 height 17
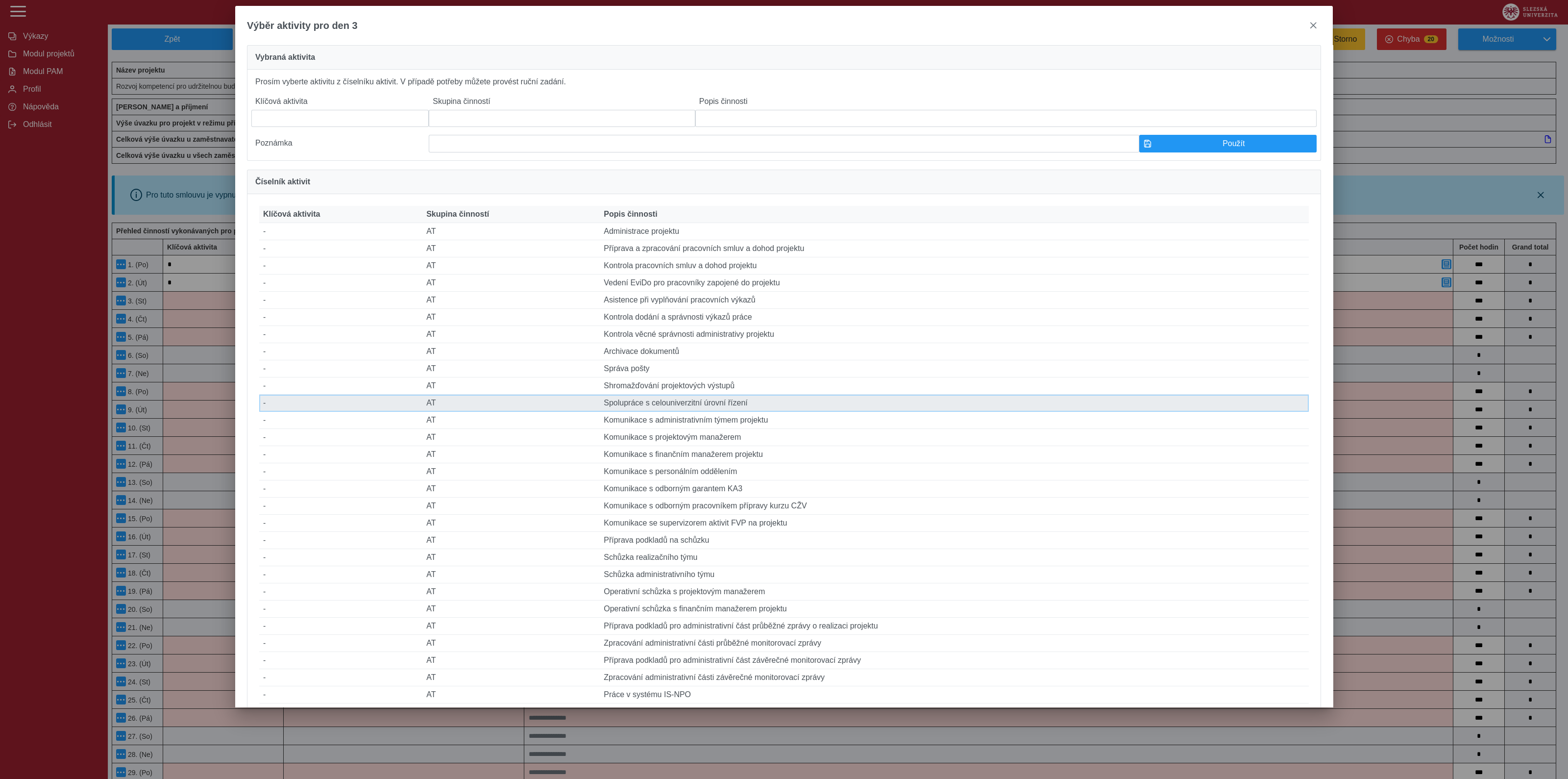
click at [659, 412] on td "Popis činnosti Spolupráce s celouniverzitní úrovní řízení" at bounding box center [954, 403] width 709 height 17
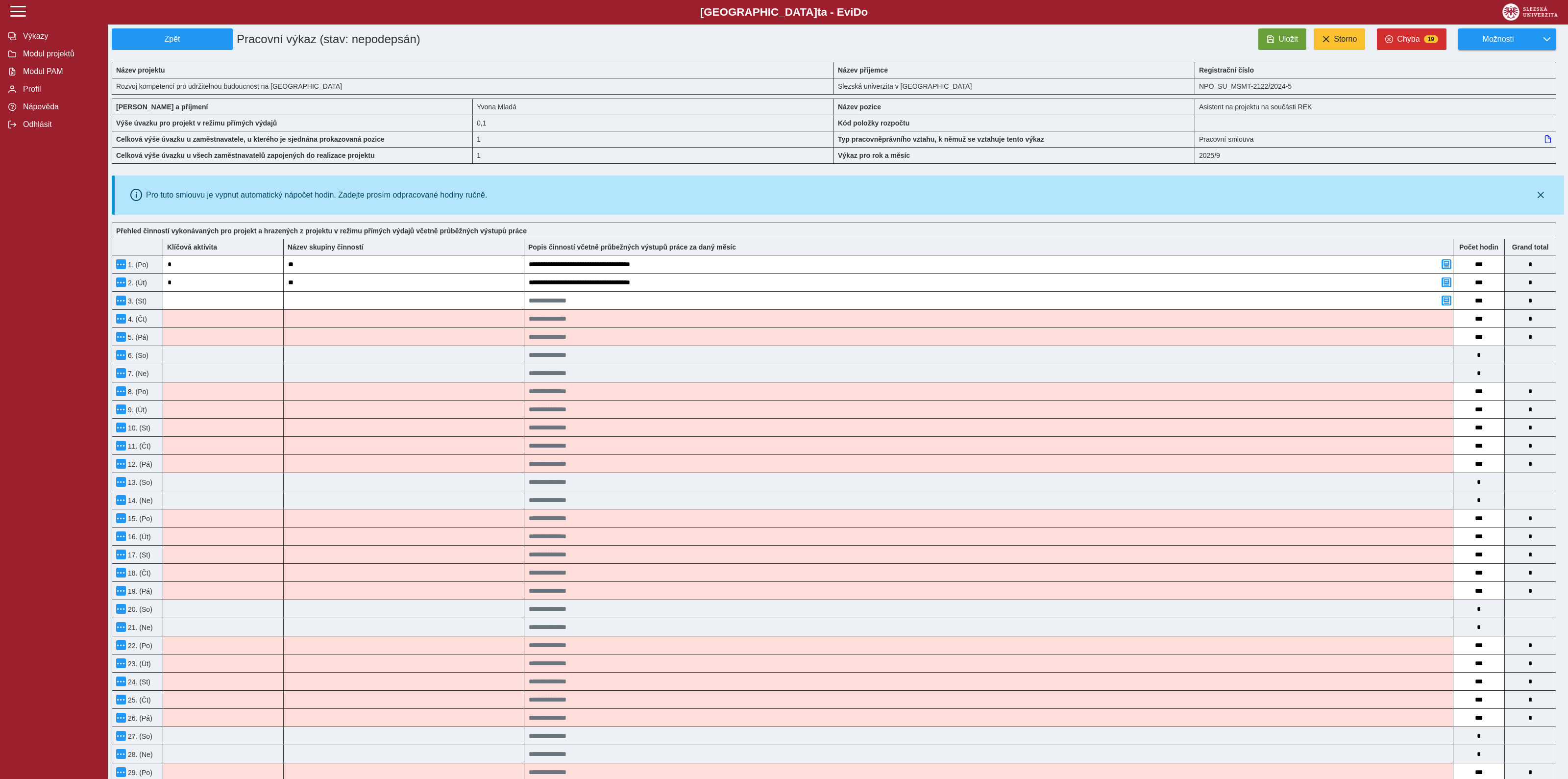
type input "*"
type input "**"
type input "**********"
click at [1278, 38] on span "Uložit" at bounding box center [1279, 39] width 20 height 9
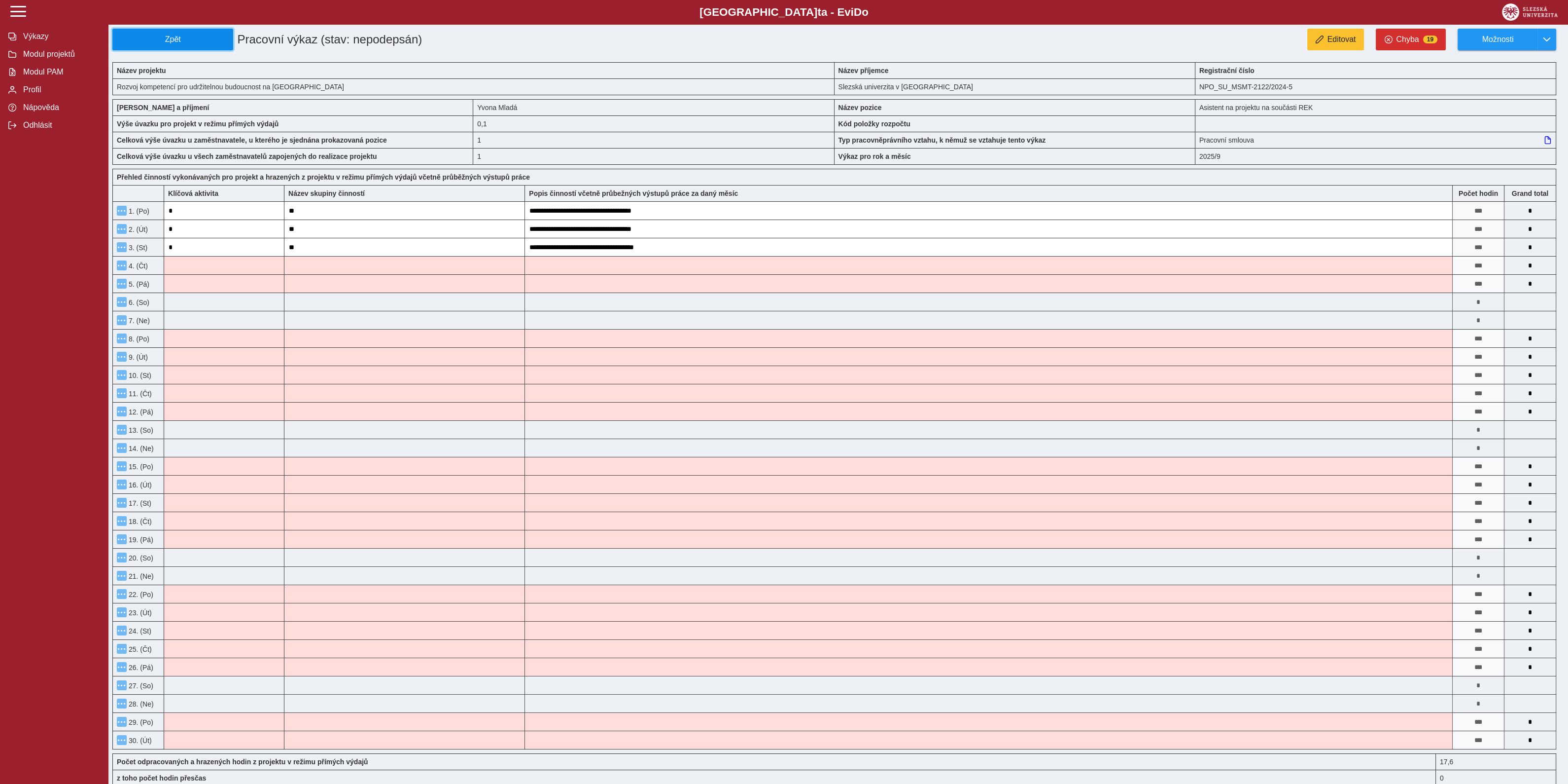
click at [195, 38] on span "Zpět" at bounding box center [173, 39] width 112 height 9
